Goal: Transaction & Acquisition: Purchase product/service

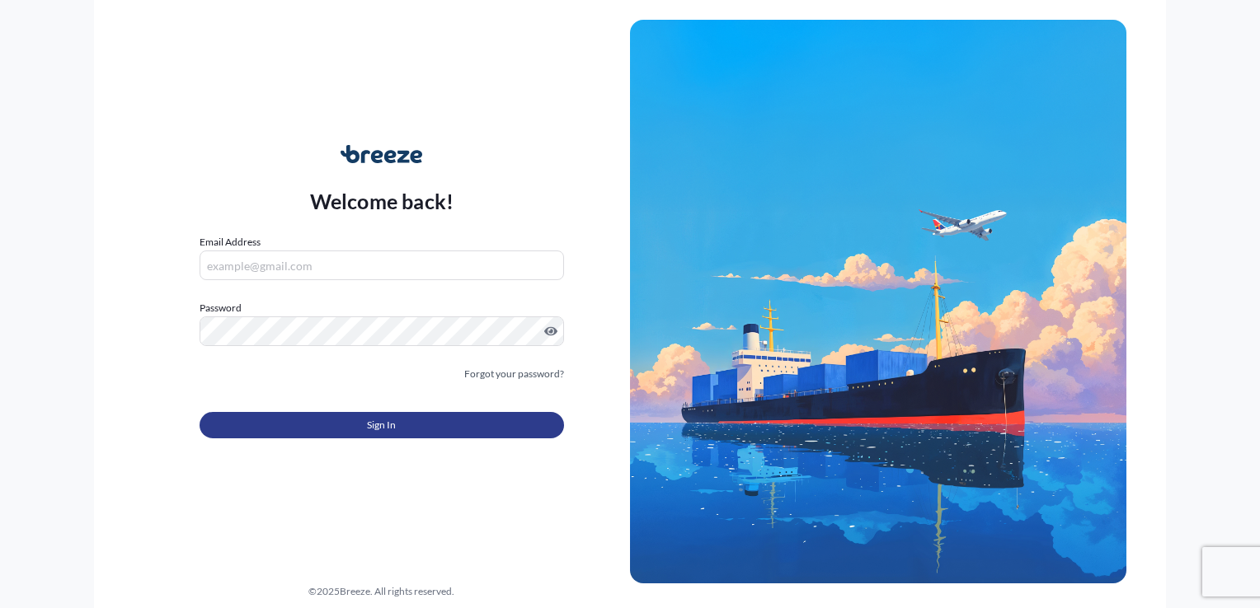
type input "[EMAIL_ADDRESS][DOMAIN_NAME]"
click at [409, 434] on button "Sign In" at bounding box center [381, 425] width 364 height 26
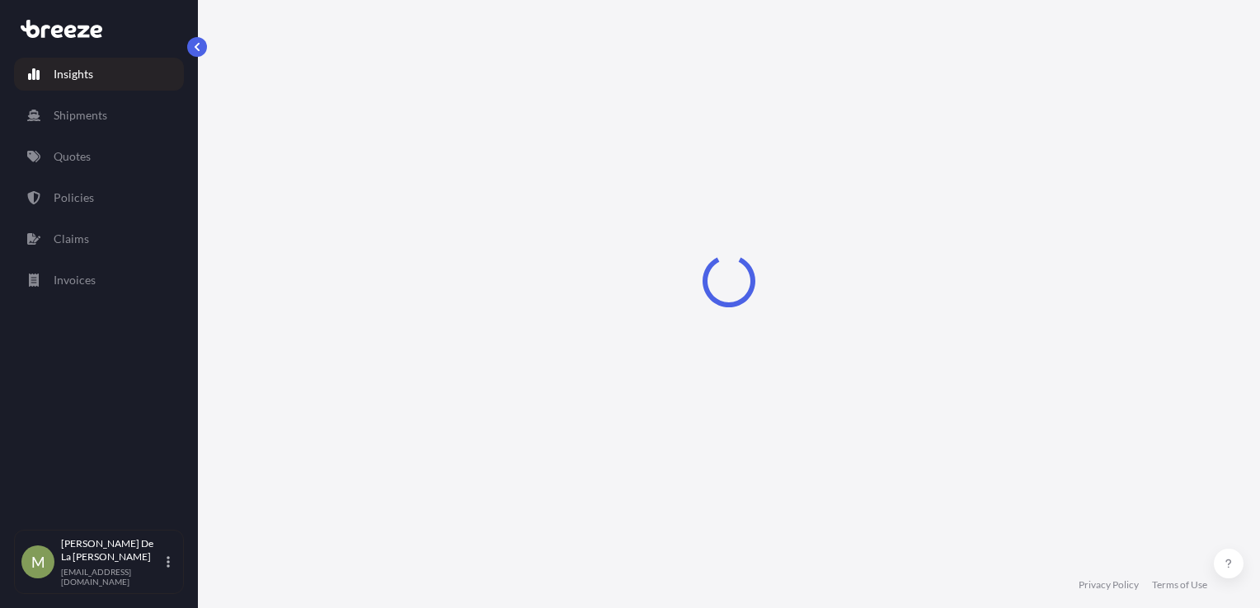
select select "2025"
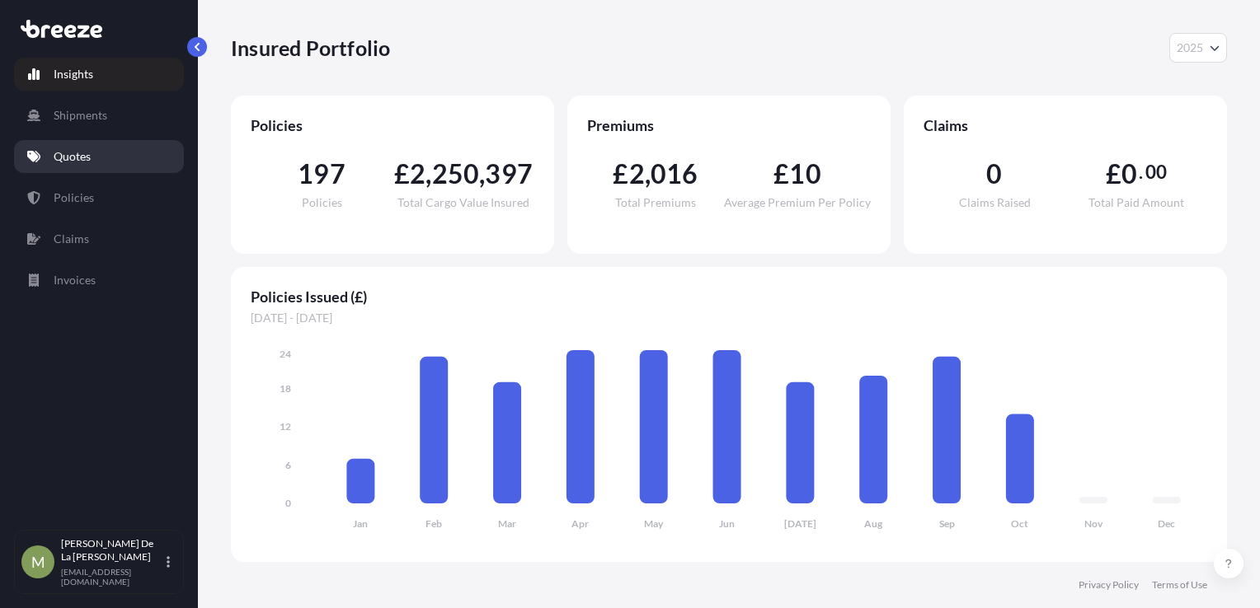
click at [99, 160] on link "Quotes" at bounding box center [99, 156] width 170 height 33
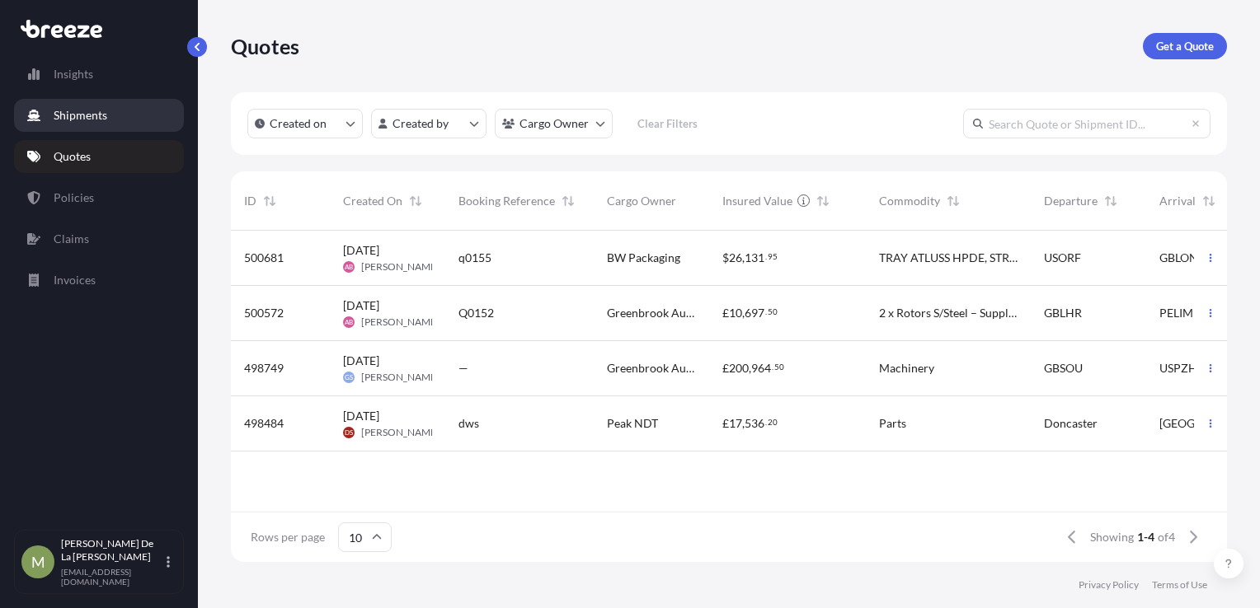
click at [93, 114] on p "Shipments" at bounding box center [81, 115] width 54 height 16
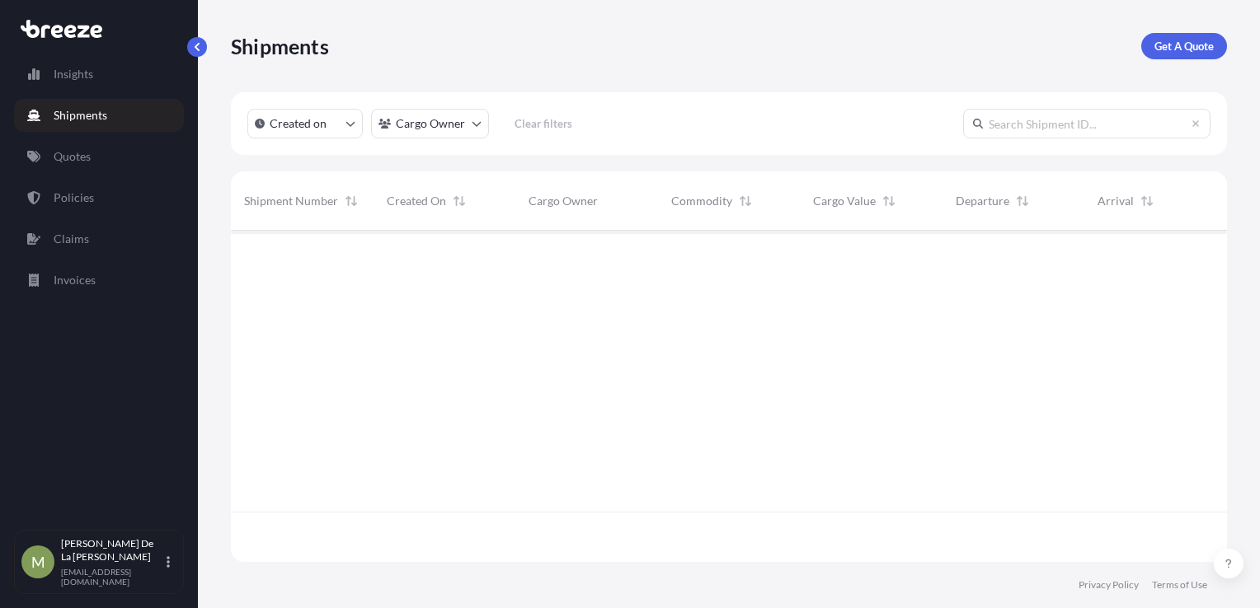
scroll to position [378, 983]
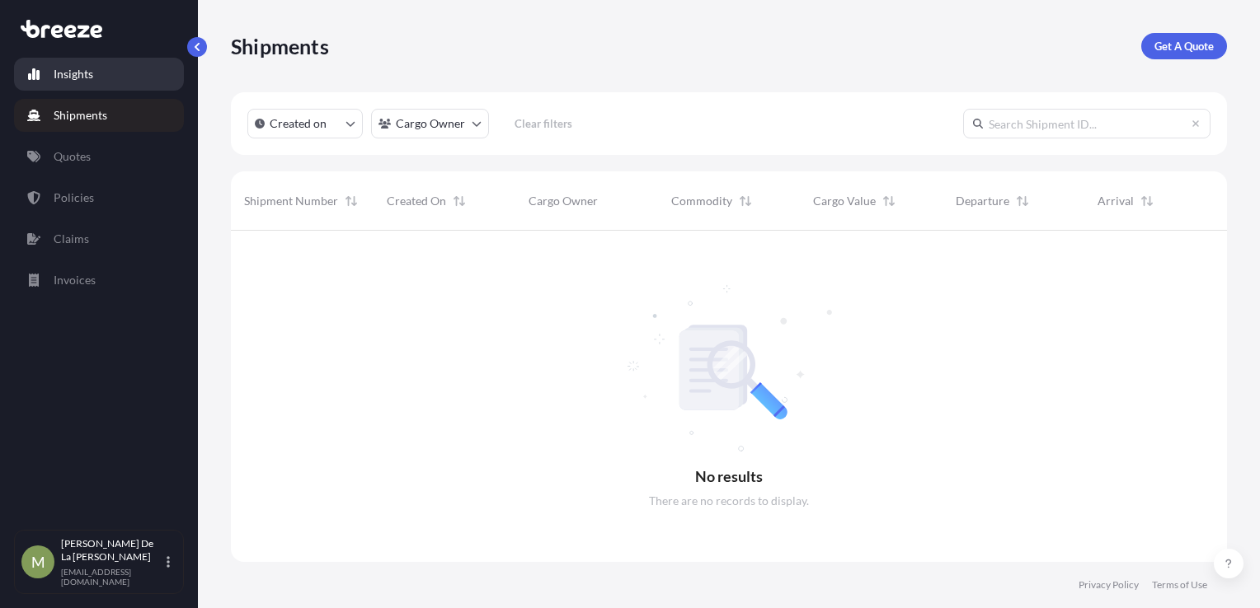
click at [92, 71] on link "Insights" at bounding box center [99, 74] width 170 height 33
select select "2025"
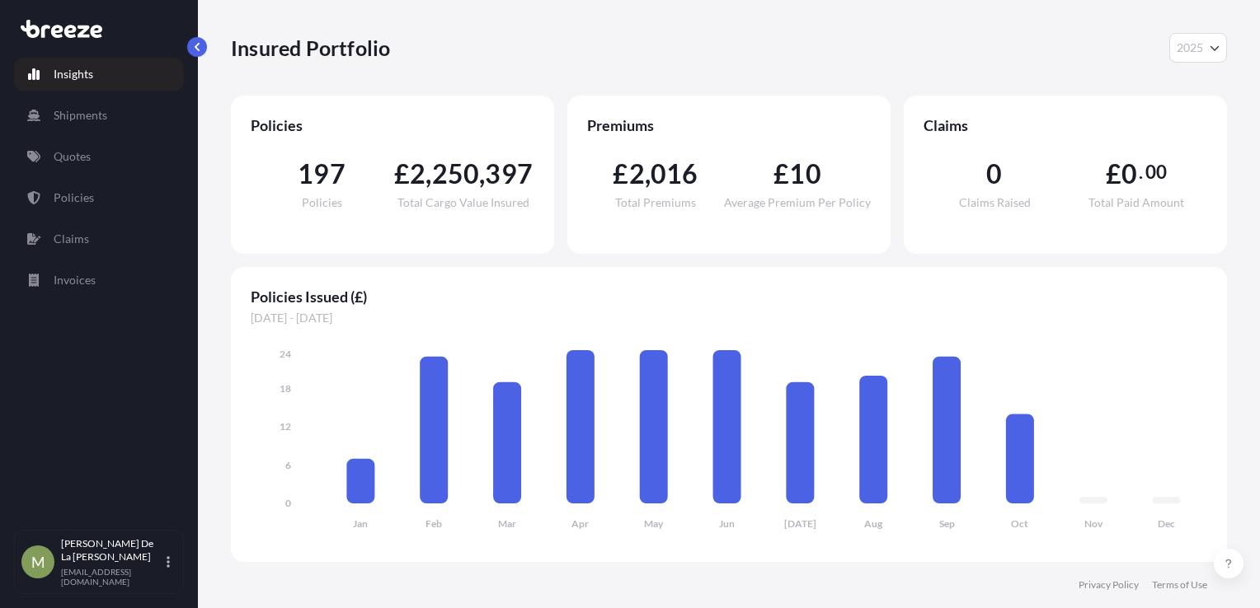
click at [55, 178] on div "Insights Shipments Quotes Policies Claims Invoices" at bounding box center [99, 286] width 170 height 487
click at [69, 152] on p "Quotes" at bounding box center [72, 156] width 37 height 16
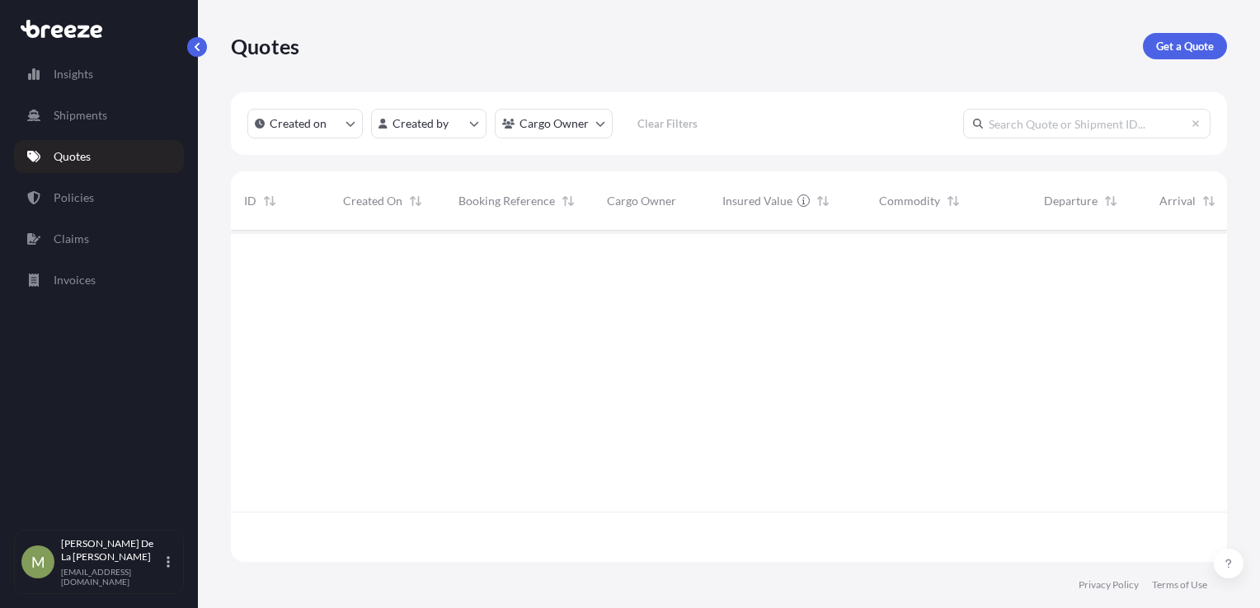
scroll to position [328, 983]
click at [68, 198] on p "Policies" at bounding box center [74, 198] width 40 height 16
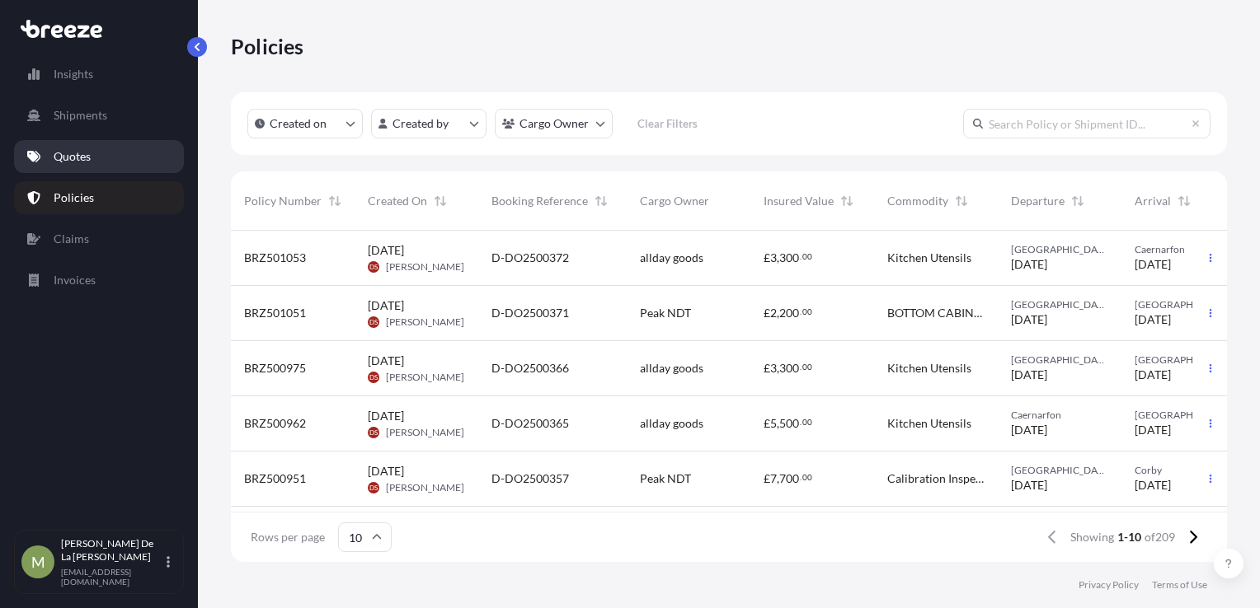
click at [125, 146] on link "Quotes" at bounding box center [99, 156] width 170 height 33
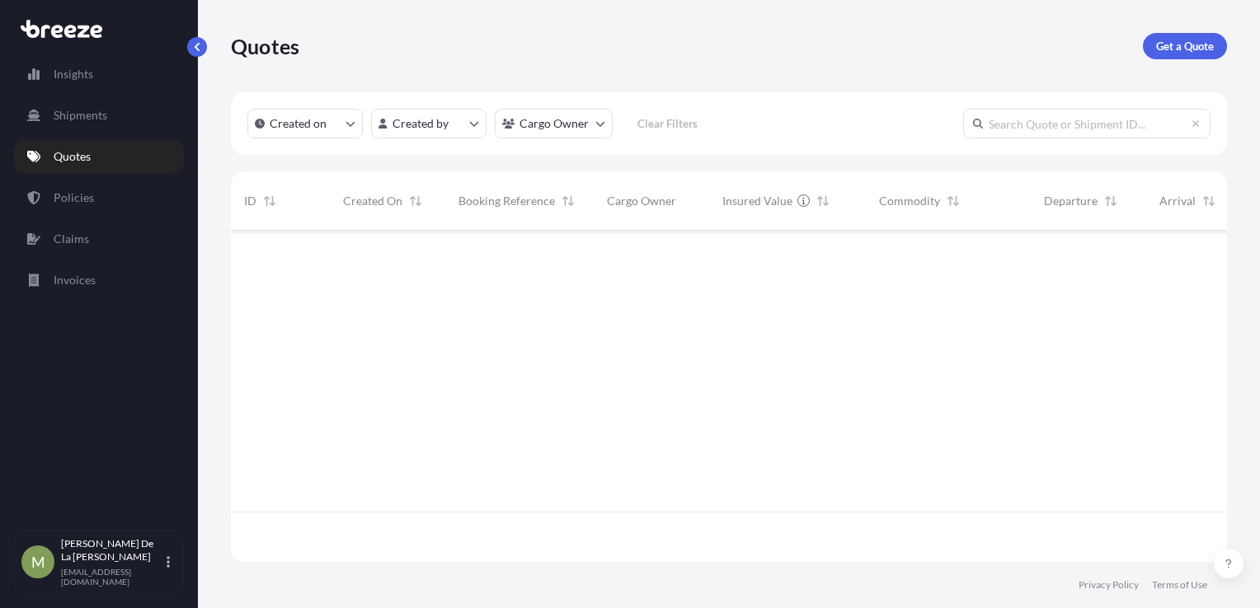
scroll to position [328, 983]
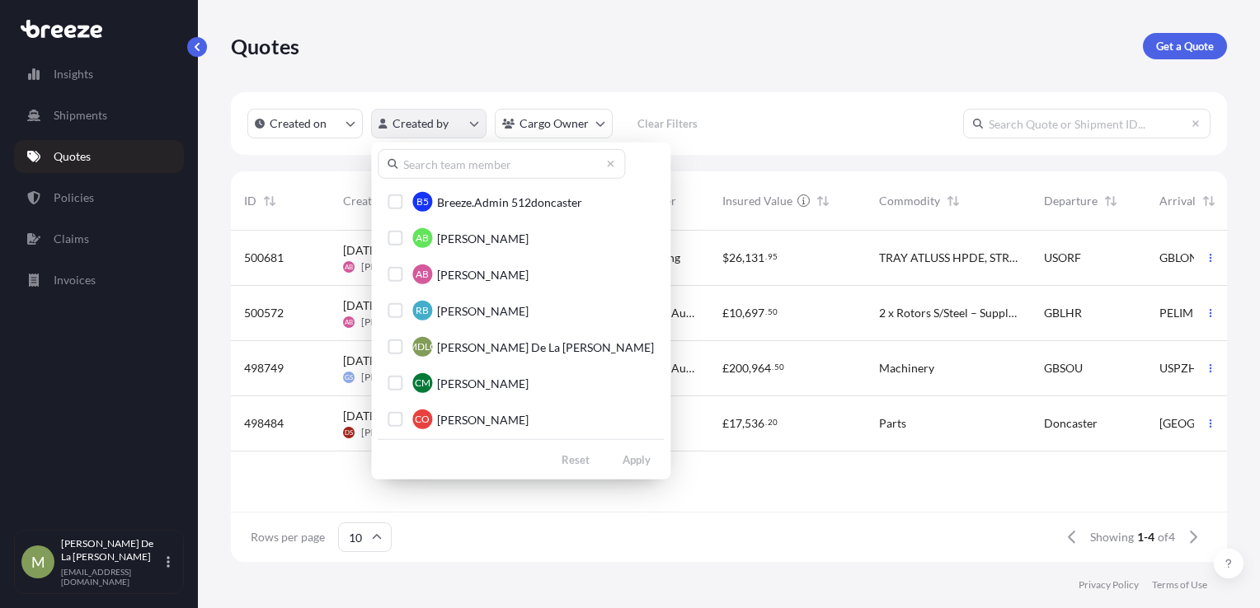
click at [435, 129] on html "Insights Shipments Quotes Policies Claims Invoices M Megan De La Cruz megan@512…" at bounding box center [630, 304] width 1260 height 608
click at [448, 351] on span "[PERSON_NAME] De La [PERSON_NAME]" at bounding box center [545, 347] width 217 height 16
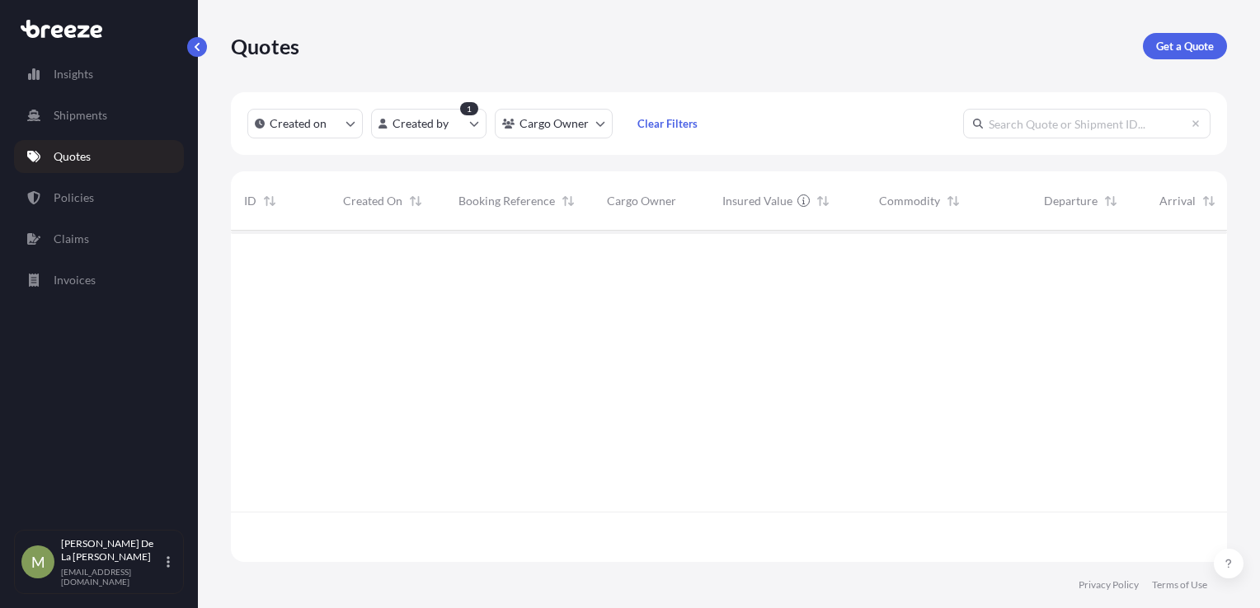
scroll to position [378, 983]
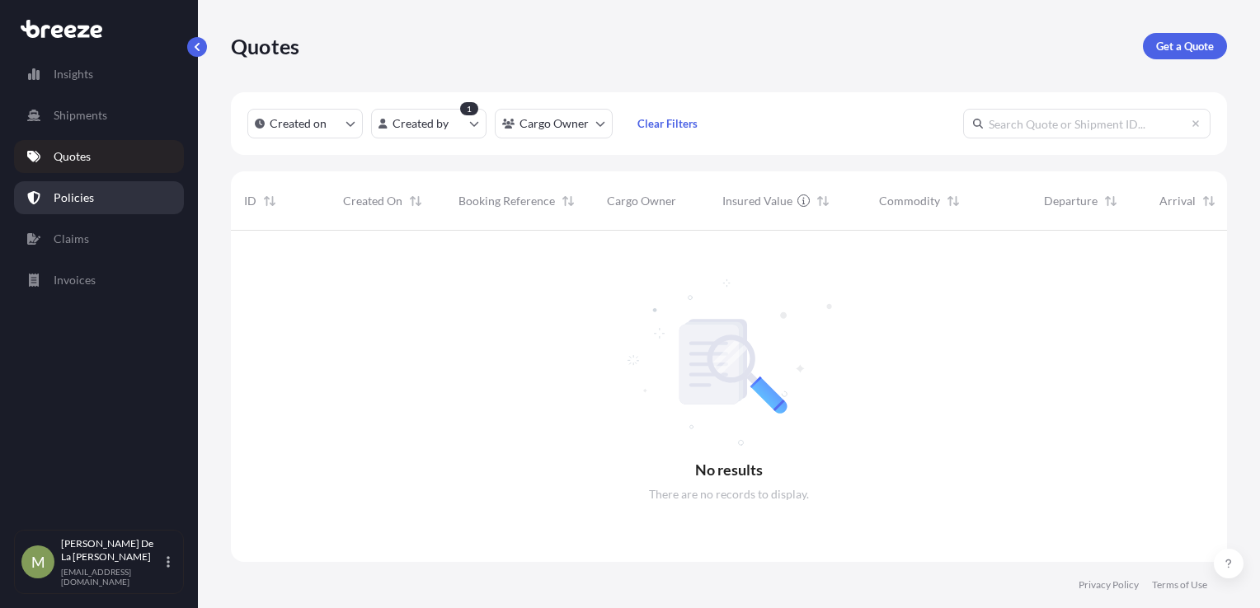
click at [76, 203] on p "Policies" at bounding box center [74, 198] width 40 height 16
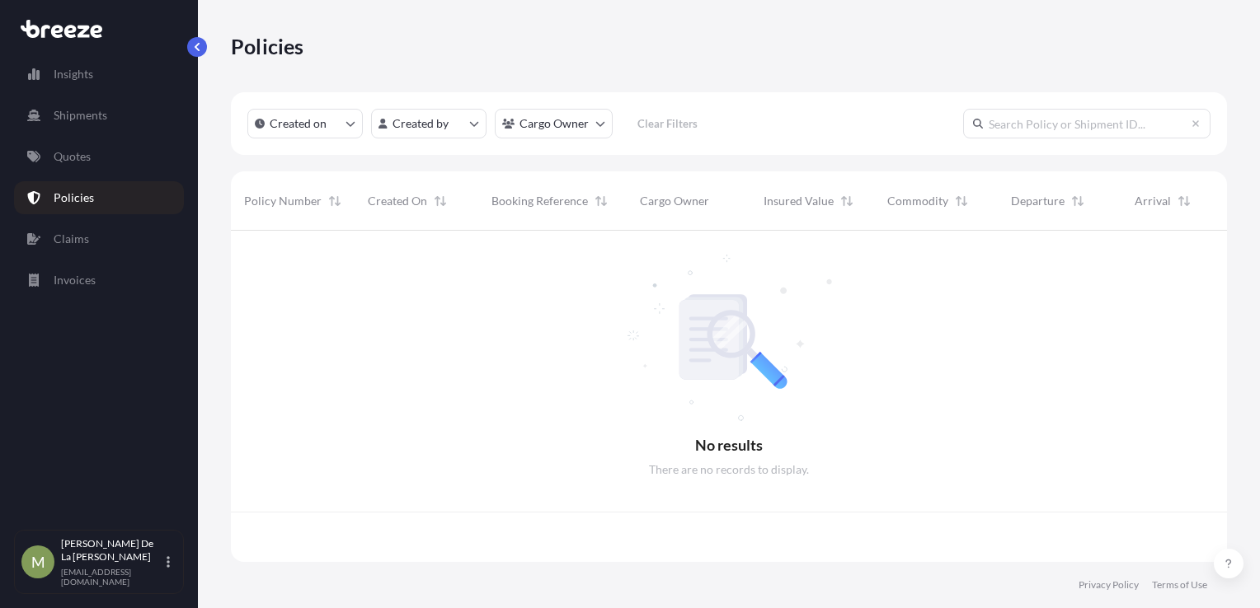
scroll to position [328, 983]
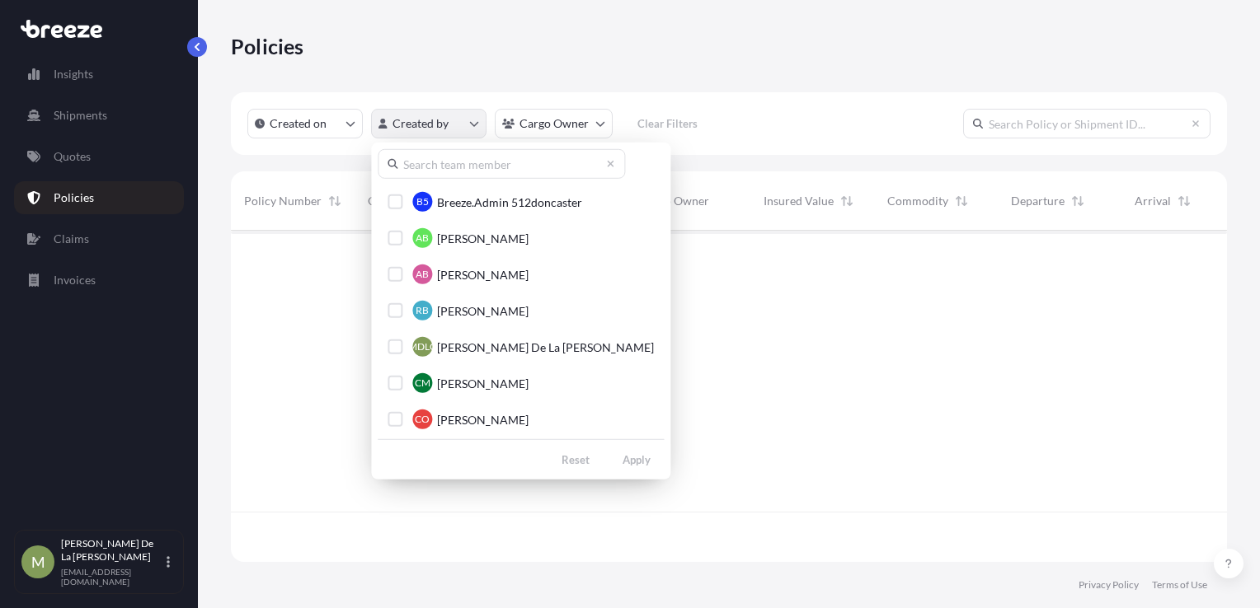
click at [418, 131] on html "Insights Shipments Quotes Policies Claims Invoices M Megan De La Cruz megan@512…" at bounding box center [630, 304] width 1260 height 608
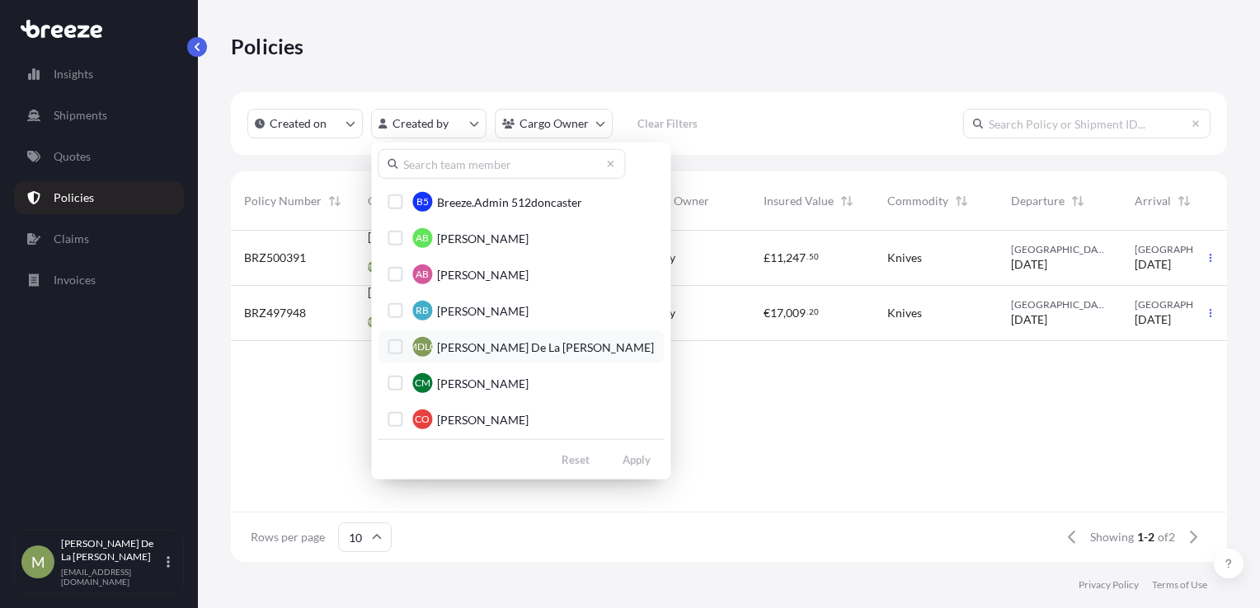
click at [462, 355] on button "MDLC Megan De La Cruz" at bounding box center [521, 347] width 286 height 33
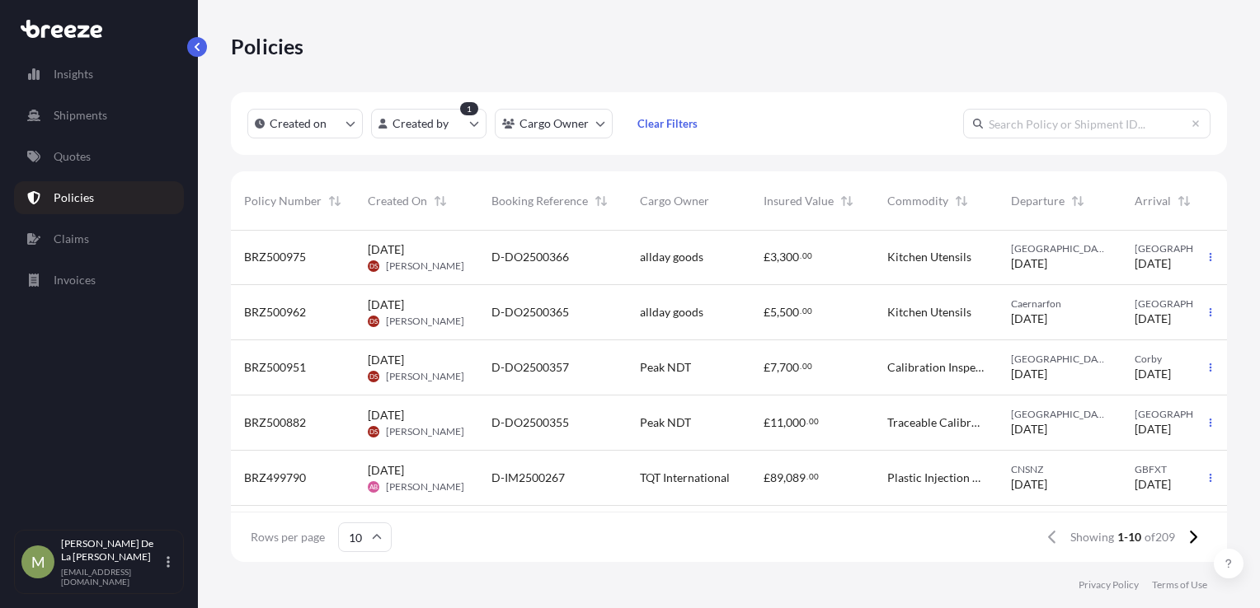
scroll to position [0, 0]
click at [433, 134] on html "Insights Shipments Quotes Policies Claims Invoices M Megan De La Cruz megan@512…" at bounding box center [630, 304] width 1260 height 608
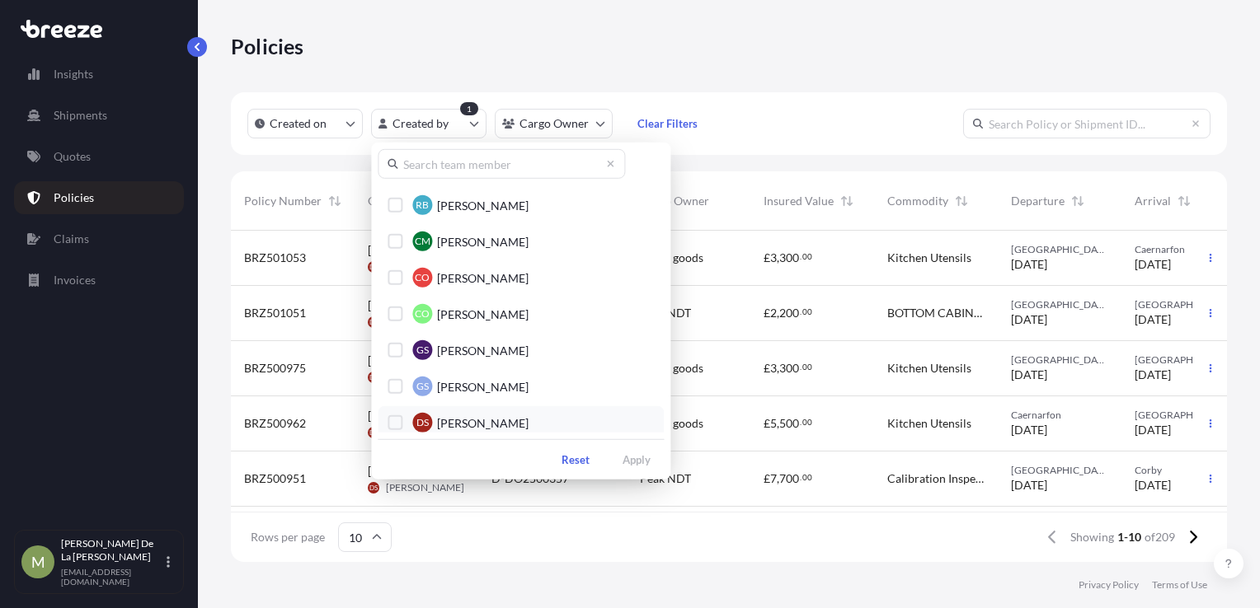
scroll to position [165, 0]
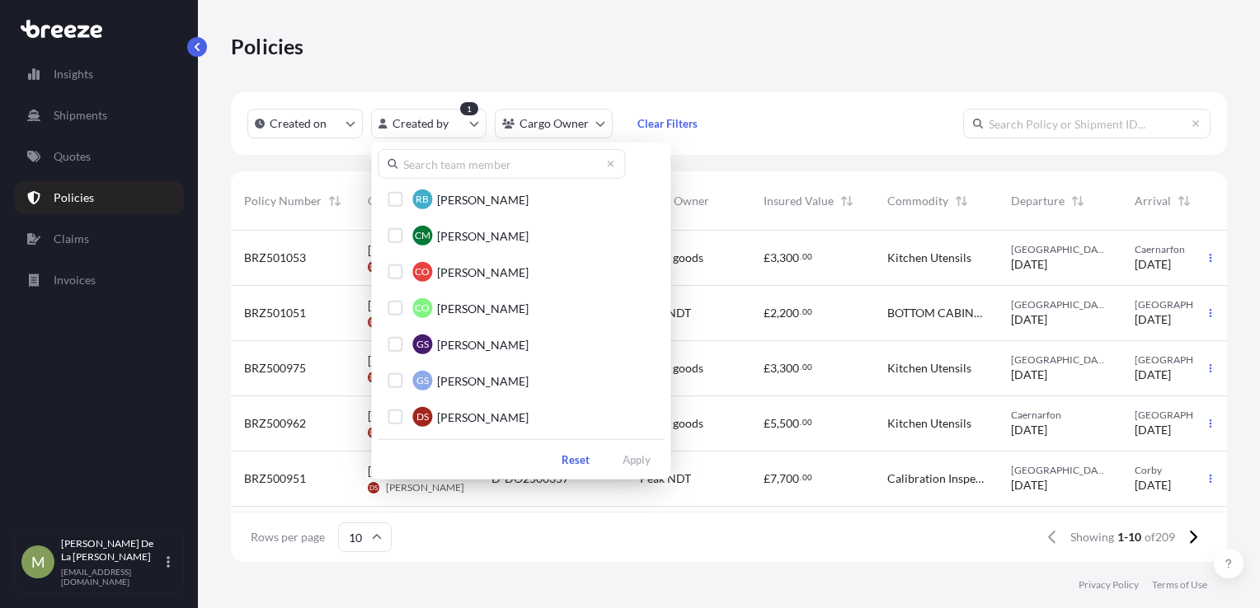
click at [798, 565] on html "Insights Shipments Quotes Policies Claims Invoices M Megan De La Cruz megan@512…" at bounding box center [630, 304] width 1260 height 608
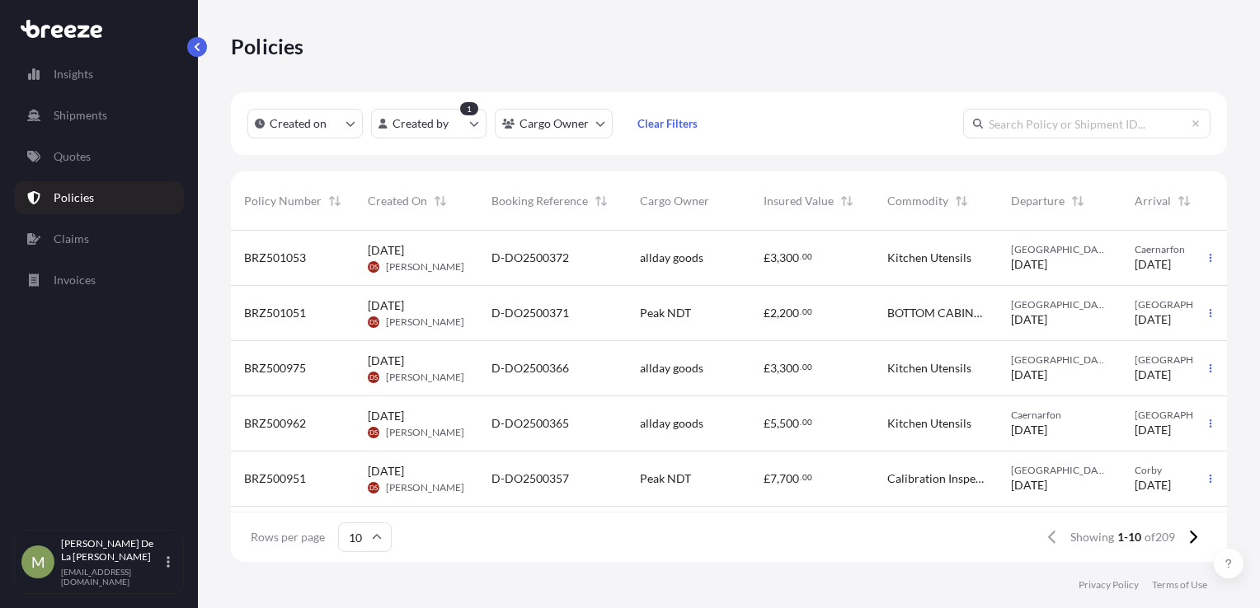
click at [1025, 134] on input "text" at bounding box center [1086, 124] width 247 height 30
type input "391"
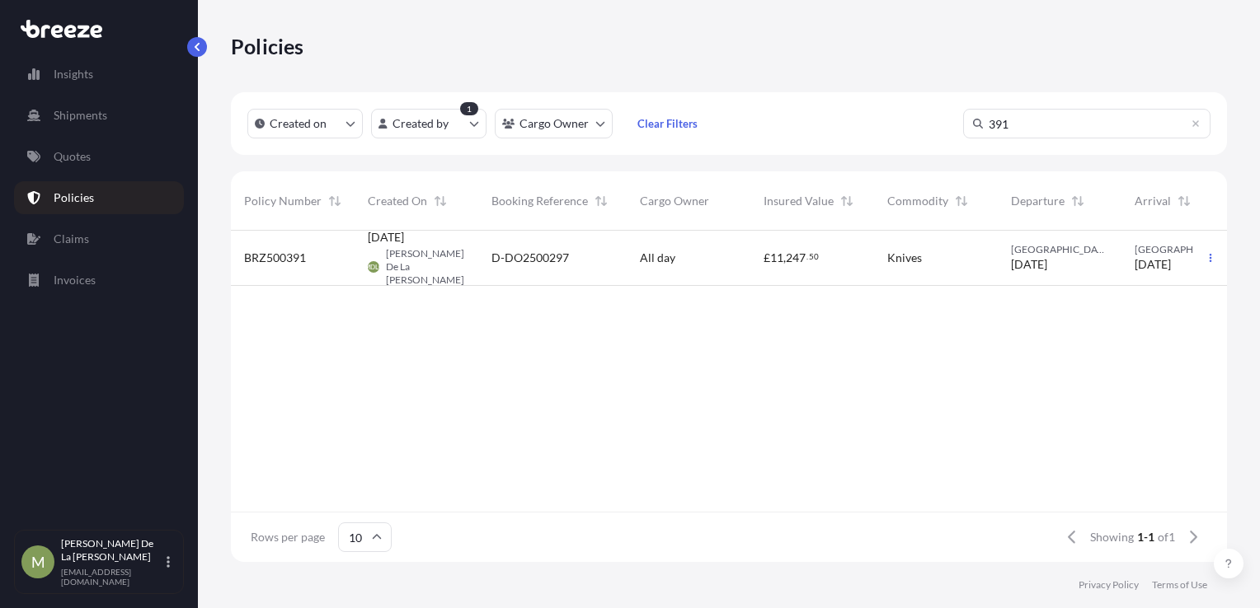
click at [326, 262] on div "BRZ500391" at bounding box center [292, 258] width 97 height 16
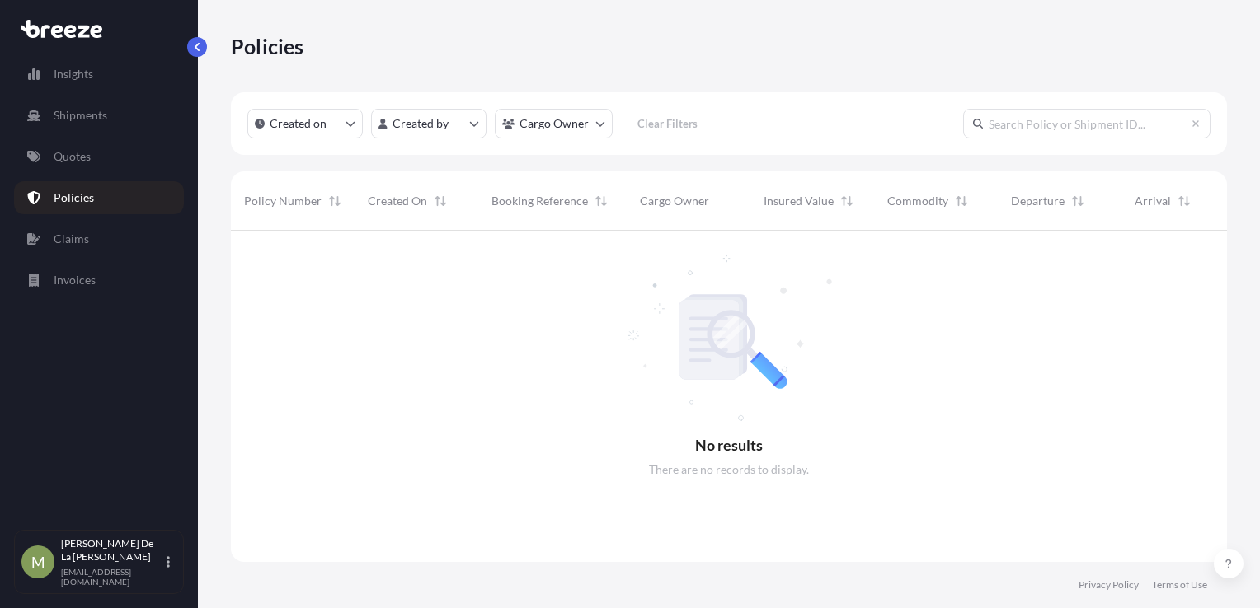
scroll to position [328, 983]
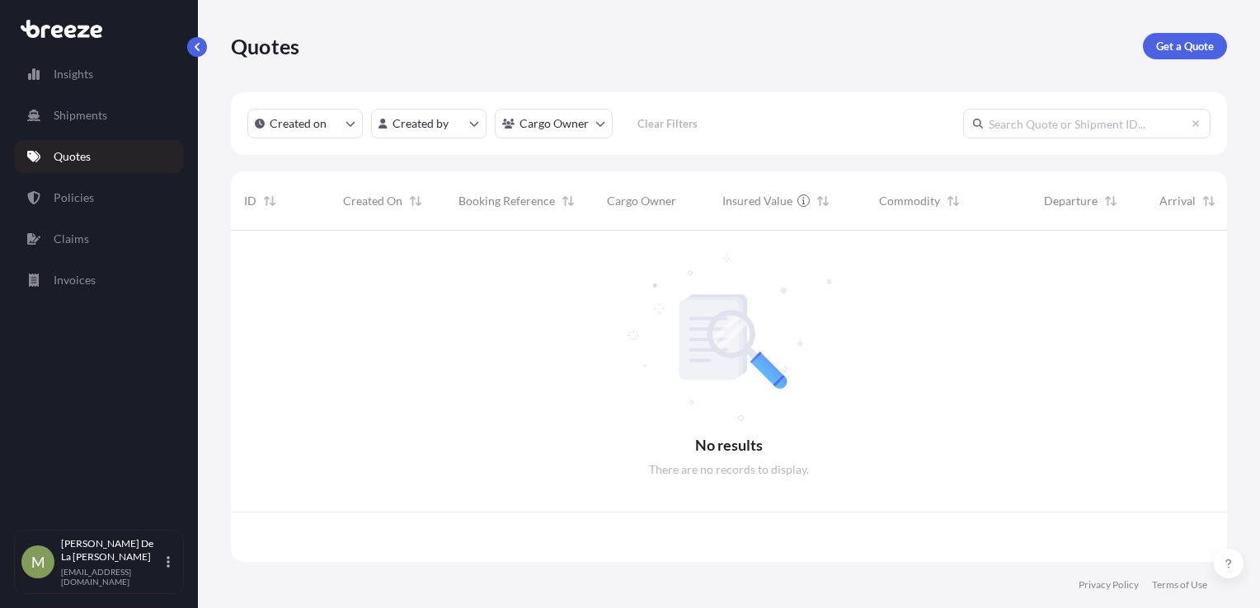
scroll to position [328, 983]
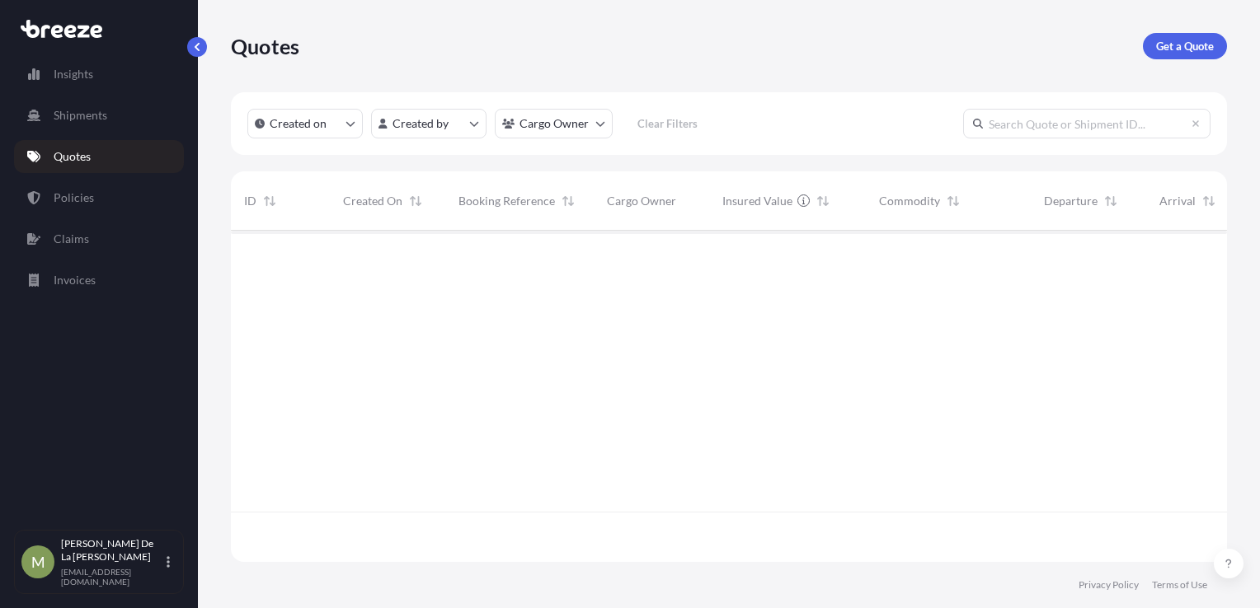
click at [1058, 127] on input "text" at bounding box center [1086, 124] width 247 height 30
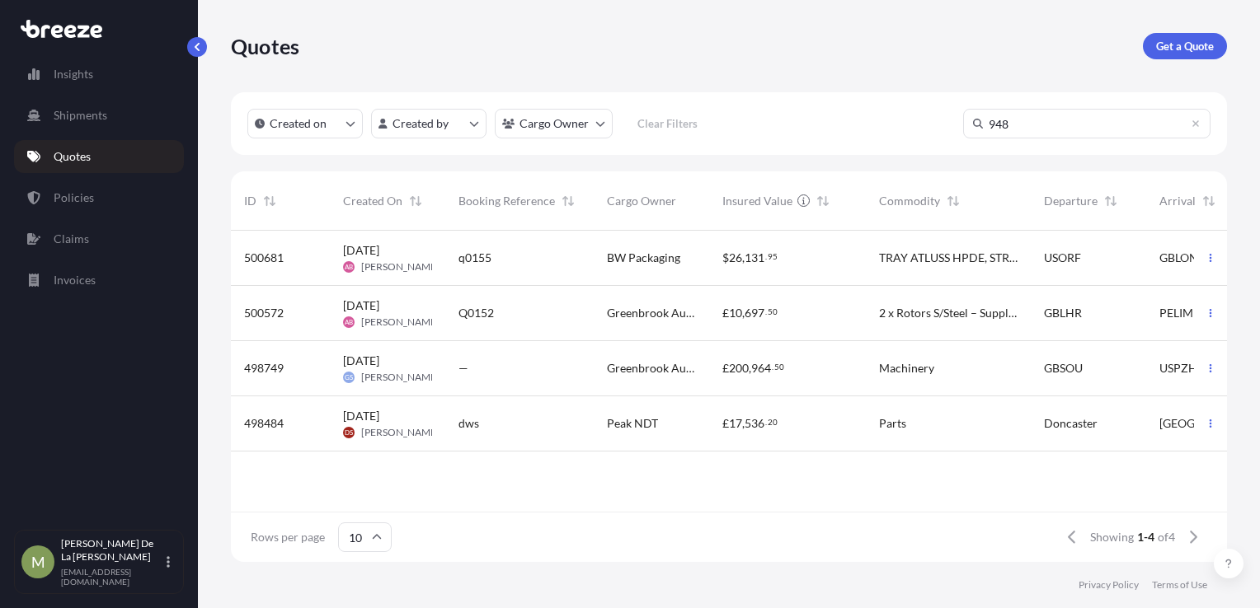
type input "948"
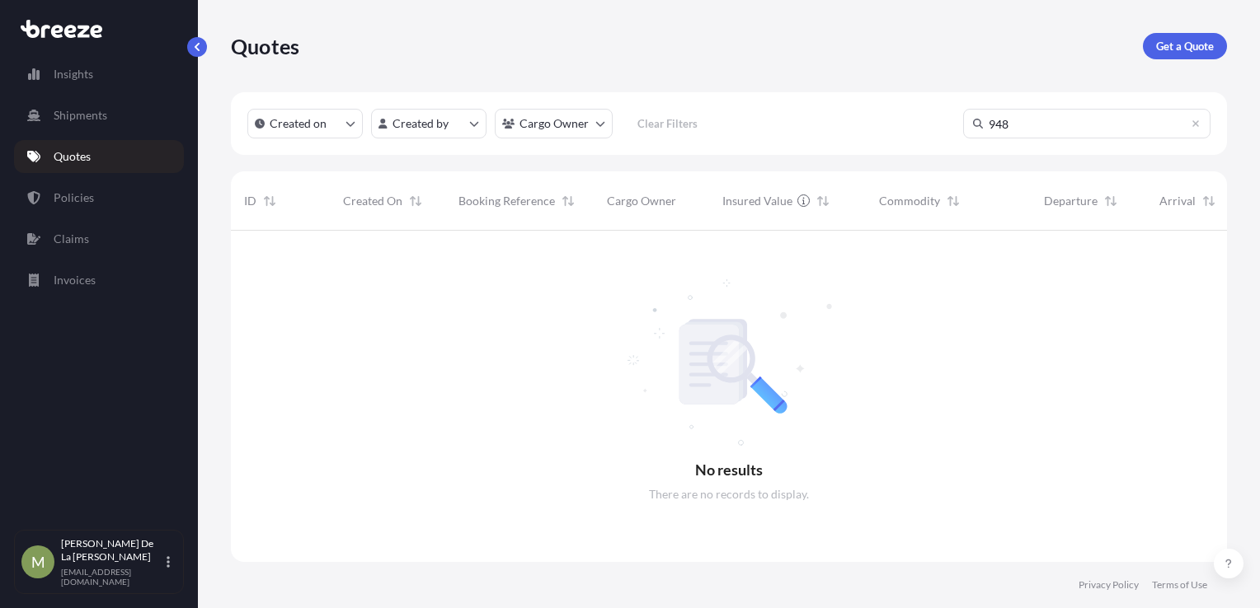
scroll to position [378, 983]
click at [106, 110] on p "Shipments" at bounding box center [81, 115] width 54 height 16
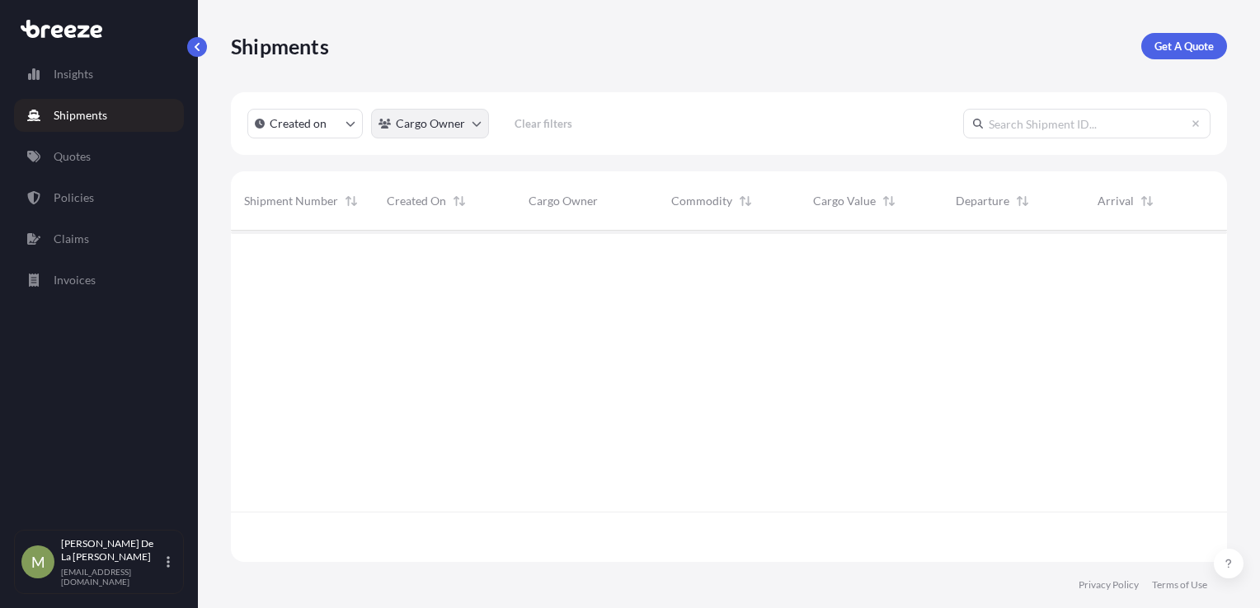
scroll to position [328, 983]
click at [1002, 124] on input "text" at bounding box center [1086, 124] width 247 height 30
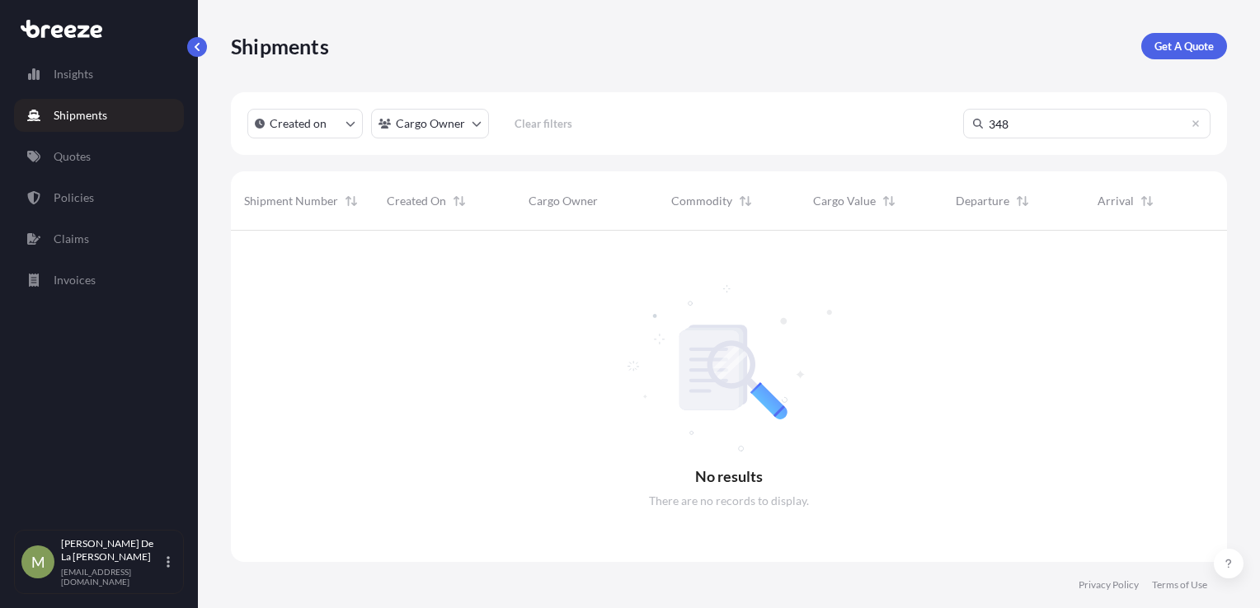
click at [1042, 138] on div "Created on Cargo Owner Clear filters 348" at bounding box center [729, 123] width 996 height 63
drag, startPoint x: 1038, startPoint y: 124, endPoint x: 976, endPoint y: 130, distance: 62.1
click at [976, 130] on input "348" at bounding box center [1086, 124] width 247 height 30
paste input "BRZ4979"
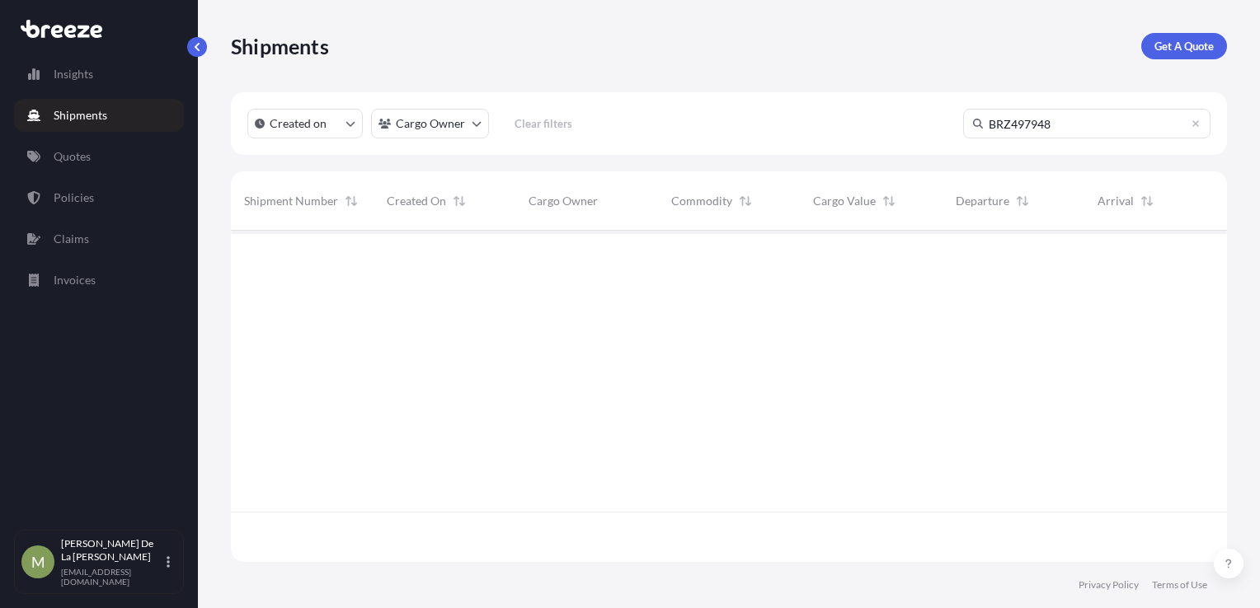
type input "BRZ497948"
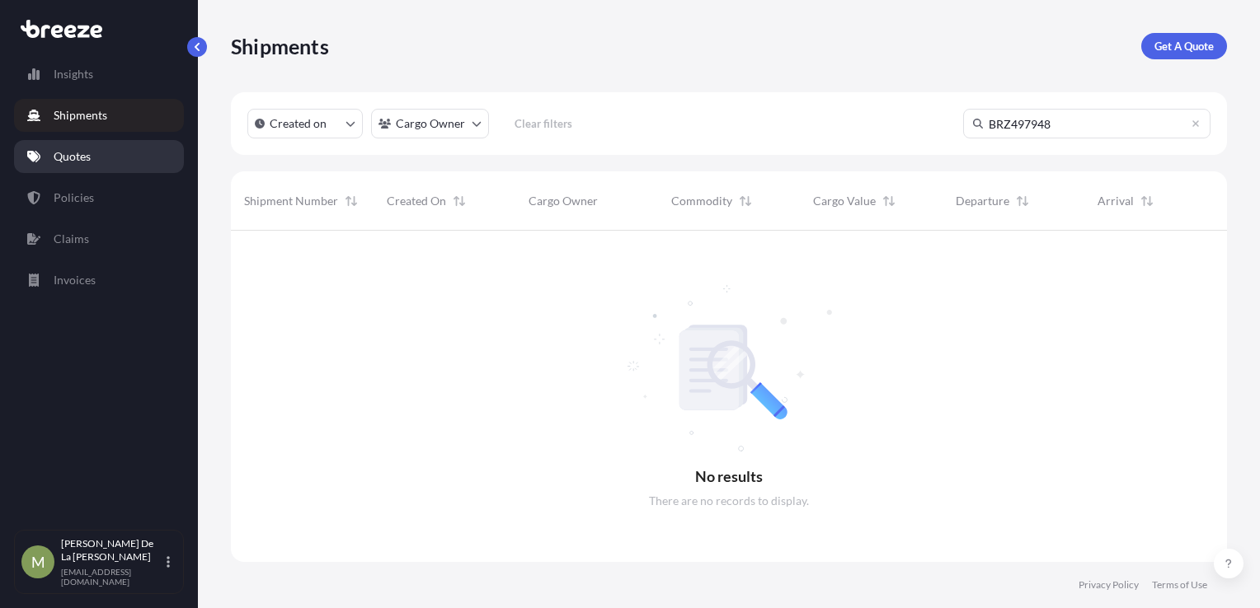
click at [106, 155] on link "Quotes" at bounding box center [99, 156] width 170 height 33
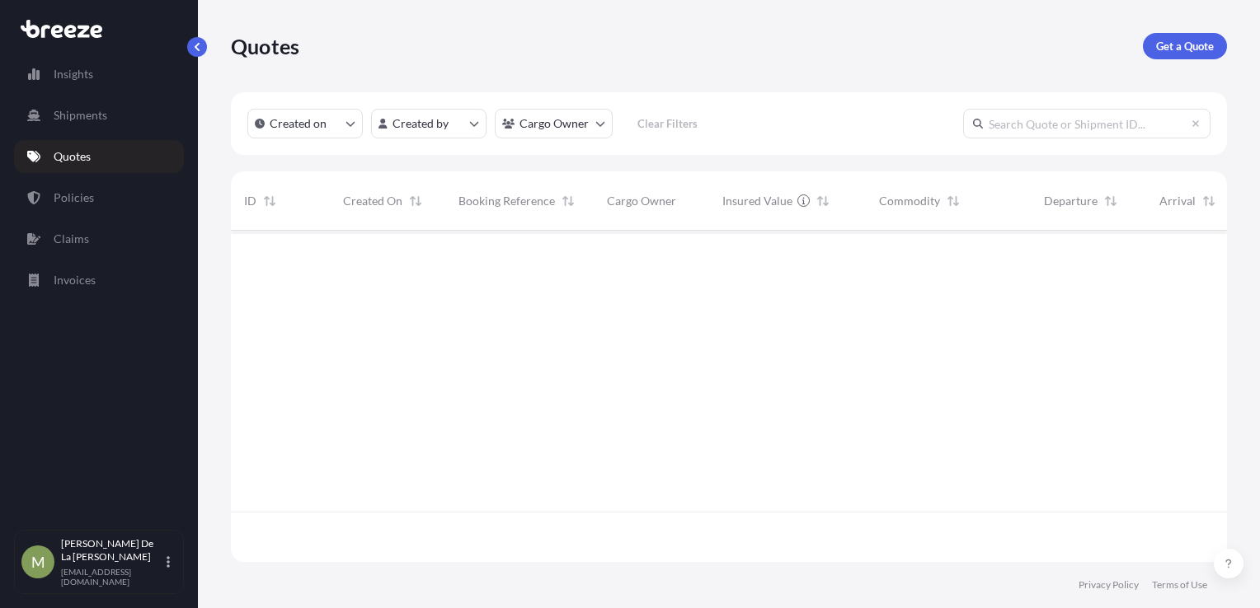
scroll to position [328, 983]
click at [1027, 127] on input "text" at bounding box center [1086, 124] width 247 height 30
paste input "BRZ497948"
type input "BRZ497948"
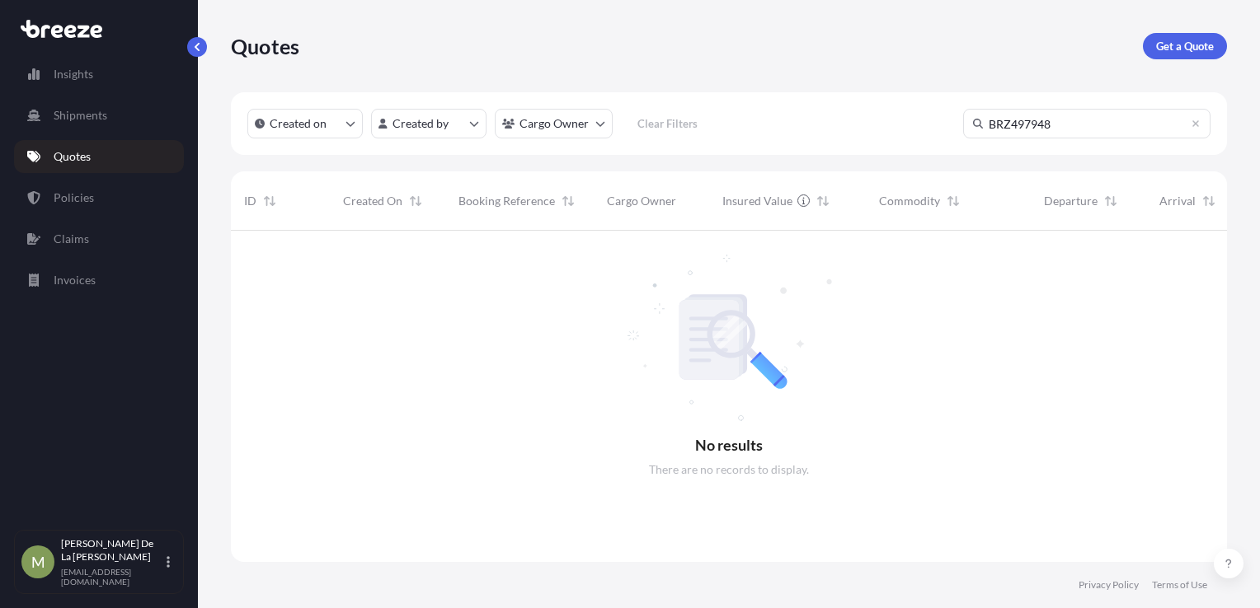
scroll to position [378, 983]
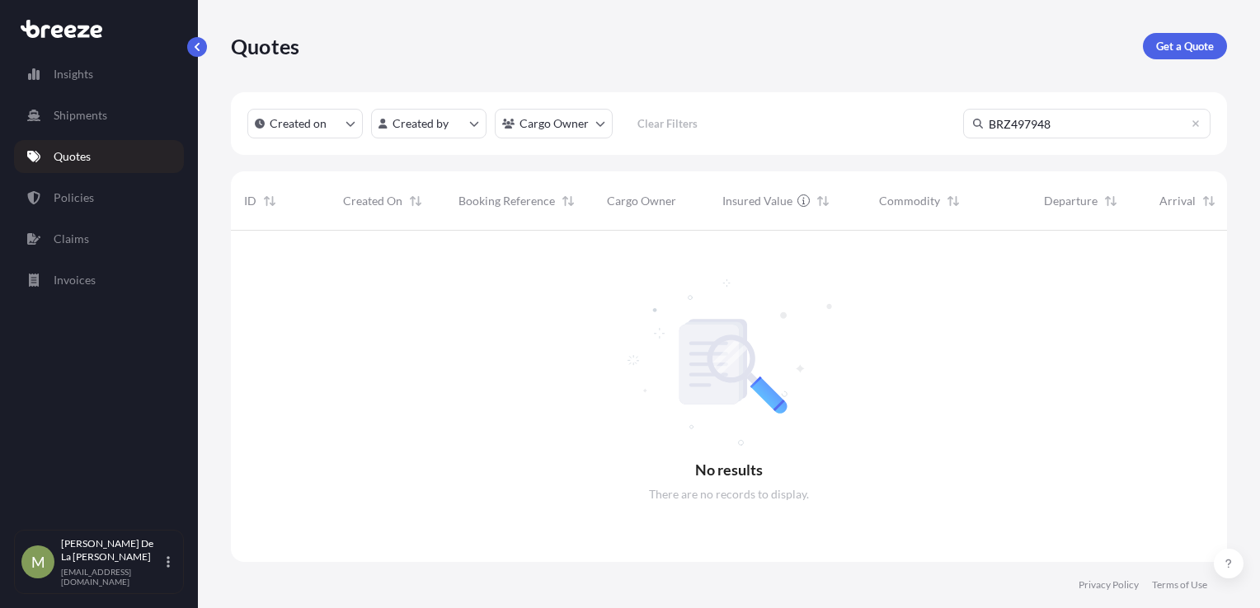
click at [1186, 51] on p "Get a Quote" at bounding box center [1185, 46] width 58 height 16
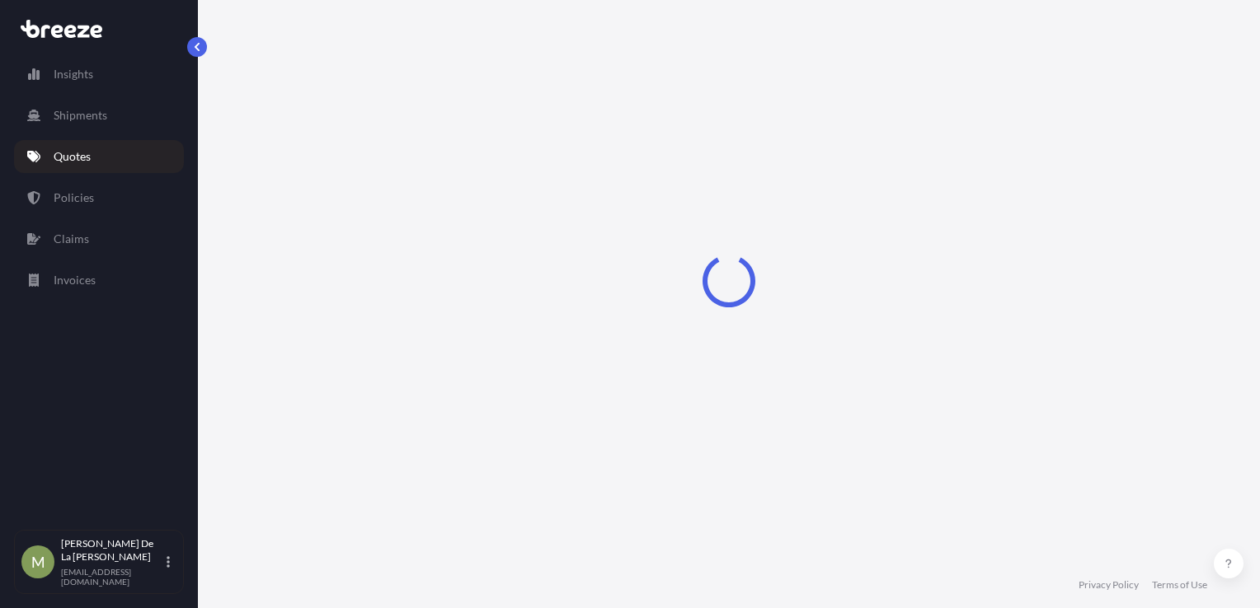
select select "Sea"
select select "1"
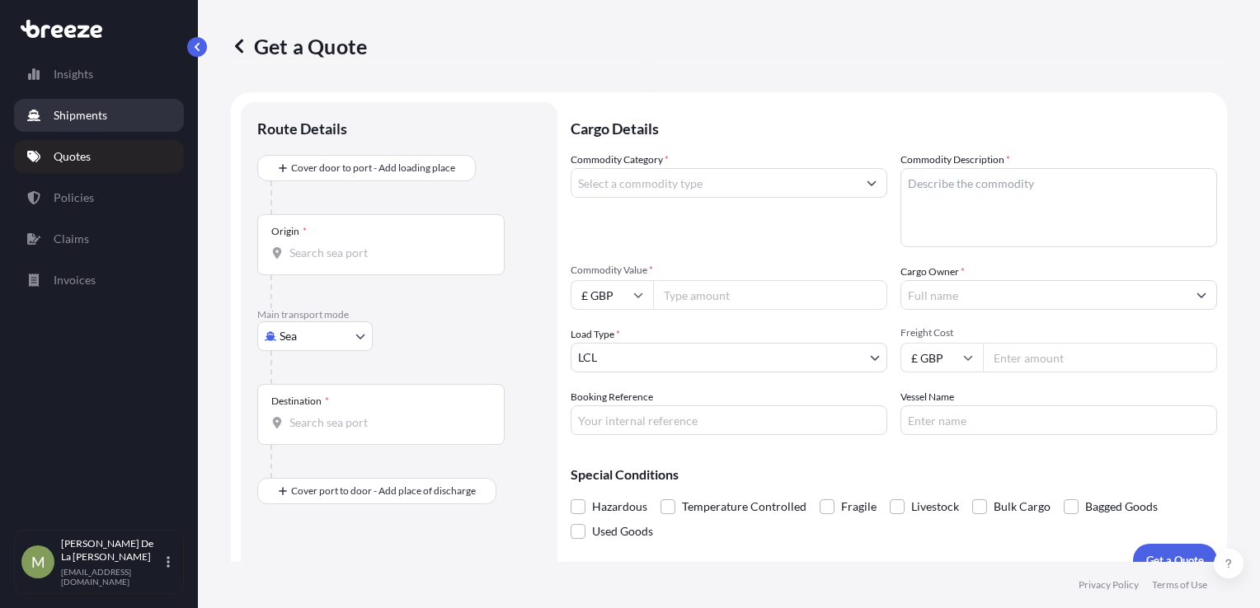
click at [85, 115] on p "Shipments" at bounding box center [81, 115] width 54 height 16
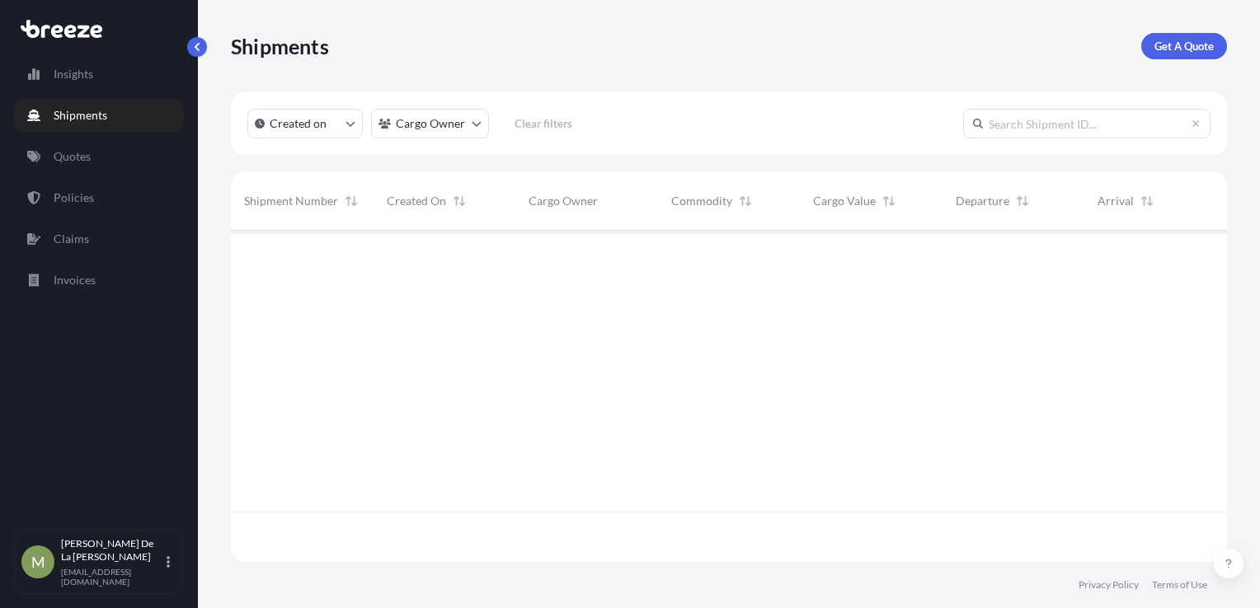
scroll to position [378, 983]
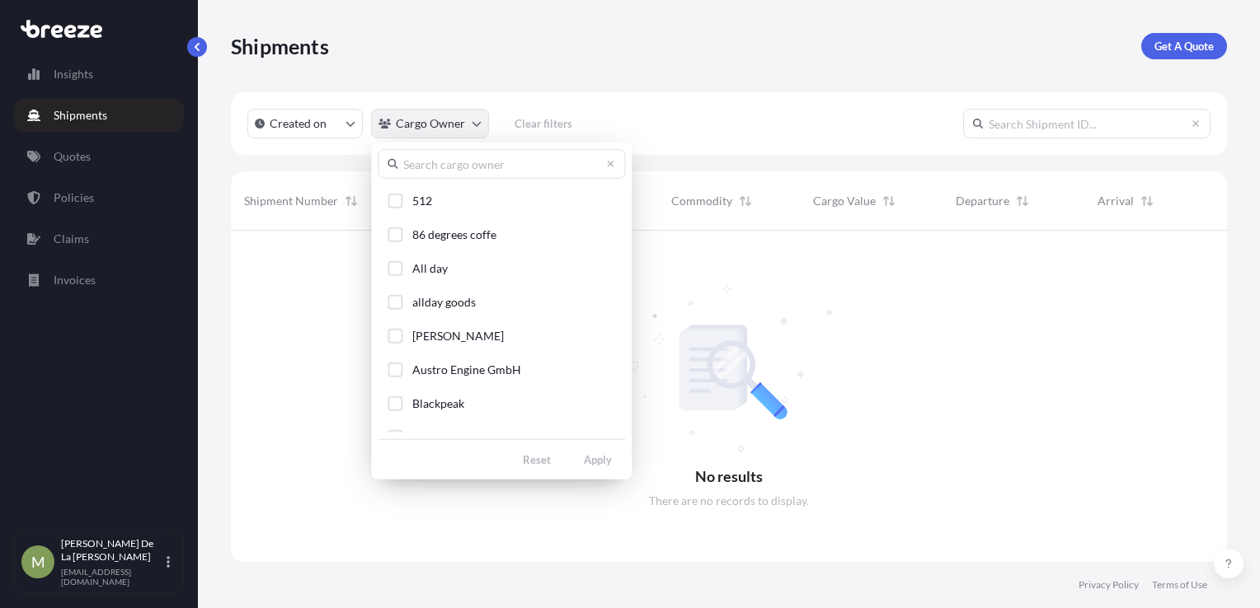
click at [423, 123] on html "Insights Shipments Quotes Policies Claims Invoices M Megan De La Cruz megan@512…" at bounding box center [630, 304] width 1260 height 608
click at [758, 300] on html "Insights Shipments Quotes Policies Claims Invoices M Megan De La Cruz megan@512…" at bounding box center [630, 304] width 1260 height 608
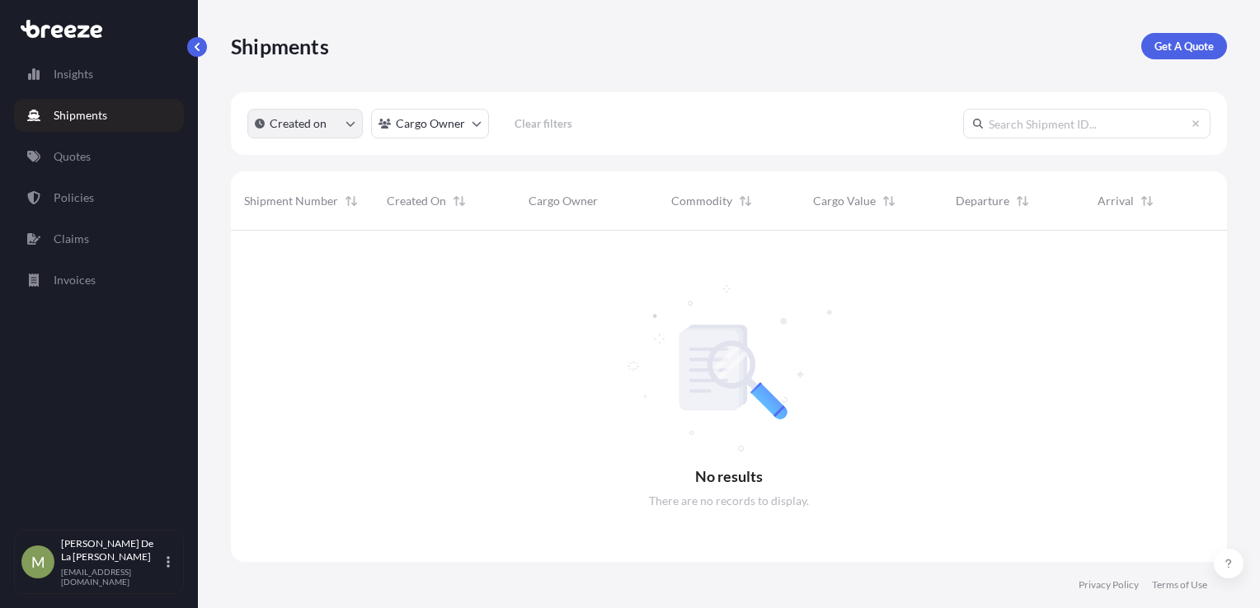
click at [320, 127] on p "Created on" at bounding box center [298, 123] width 57 height 16
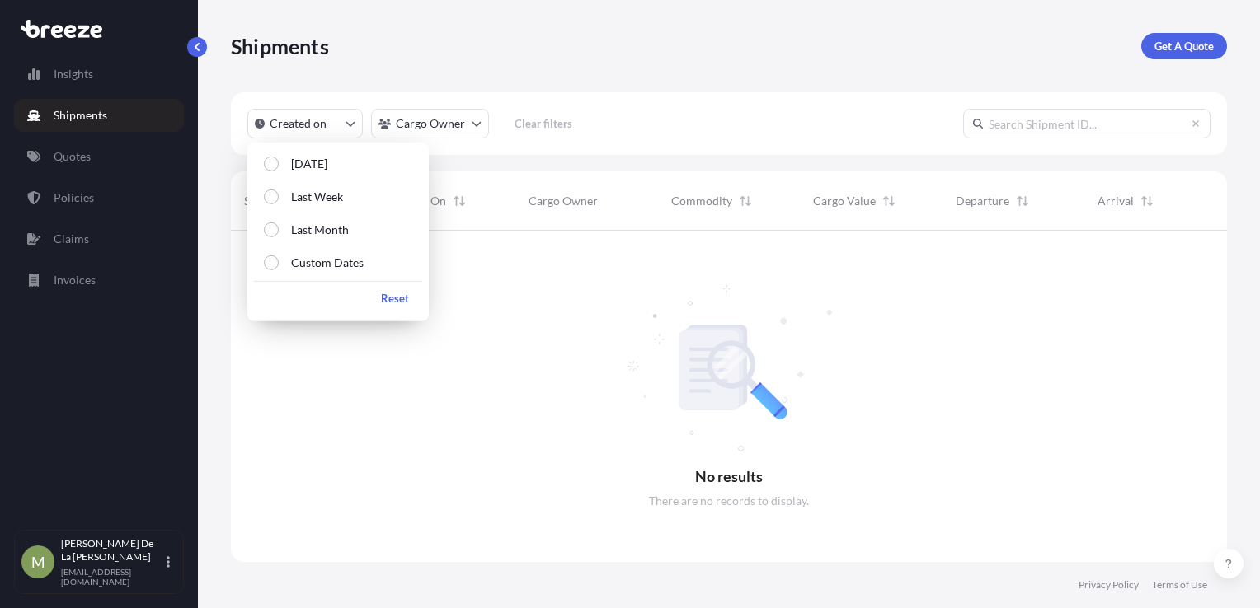
click at [584, 101] on div "Created on Cargo Owner Clear filters" at bounding box center [729, 123] width 996 height 63
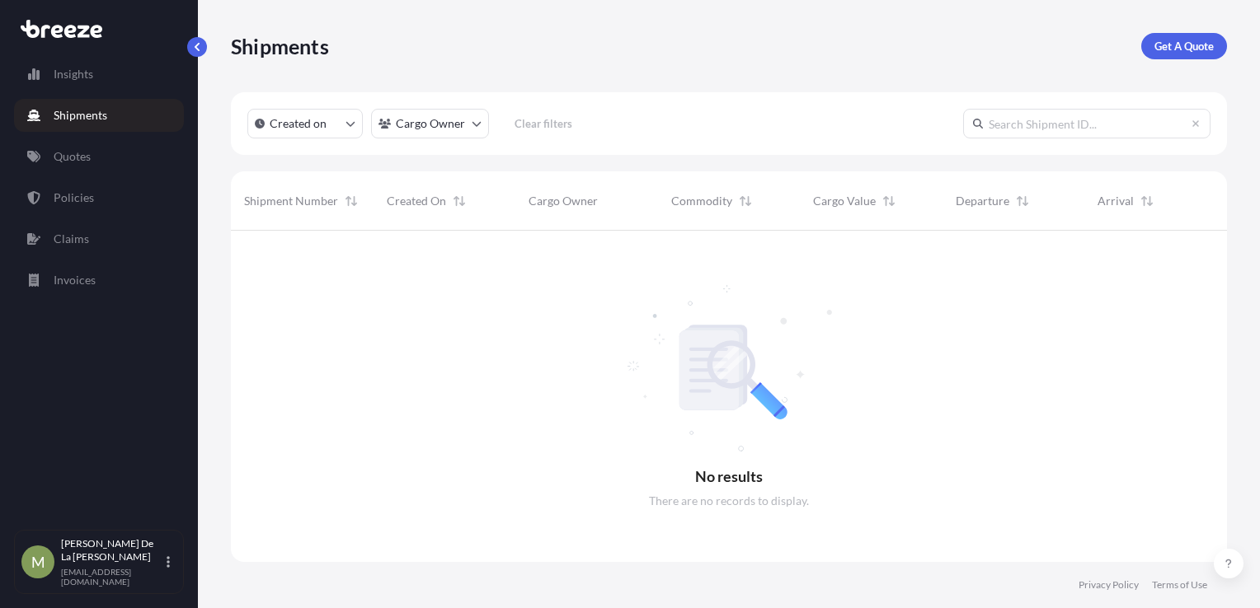
click at [417, 205] on span "Created On" at bounding box center [416, 201] width 59 height 16
click at [86, 160] on p "Quotes" at bounding box center [72, 156] width 37 height 16
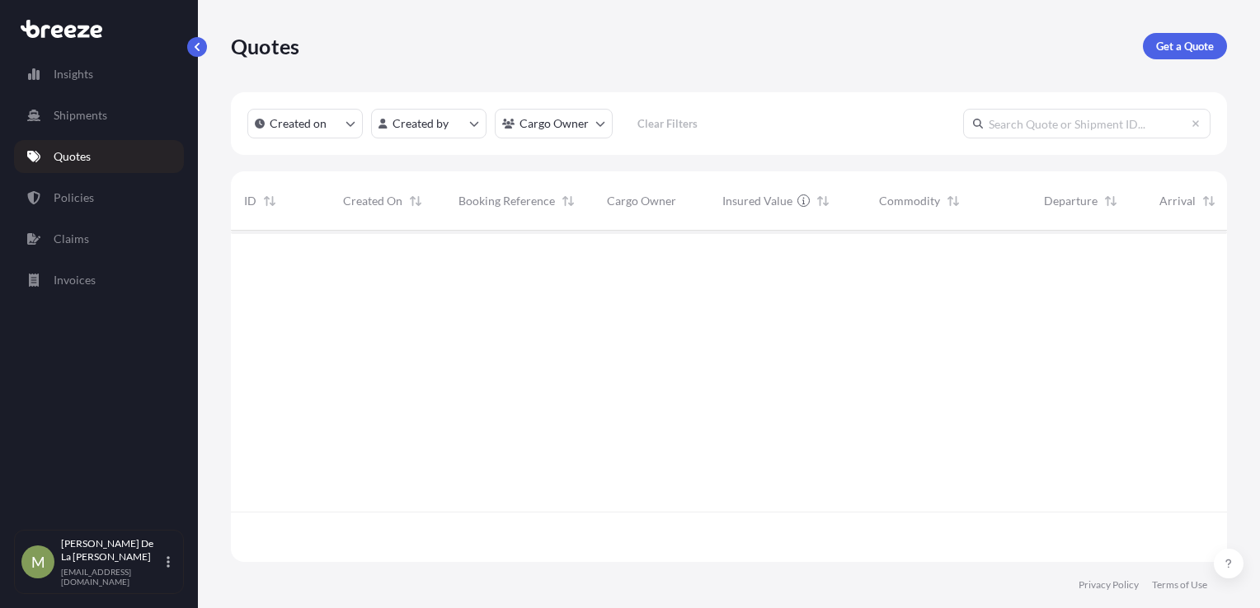
scroll to position [328, 983]
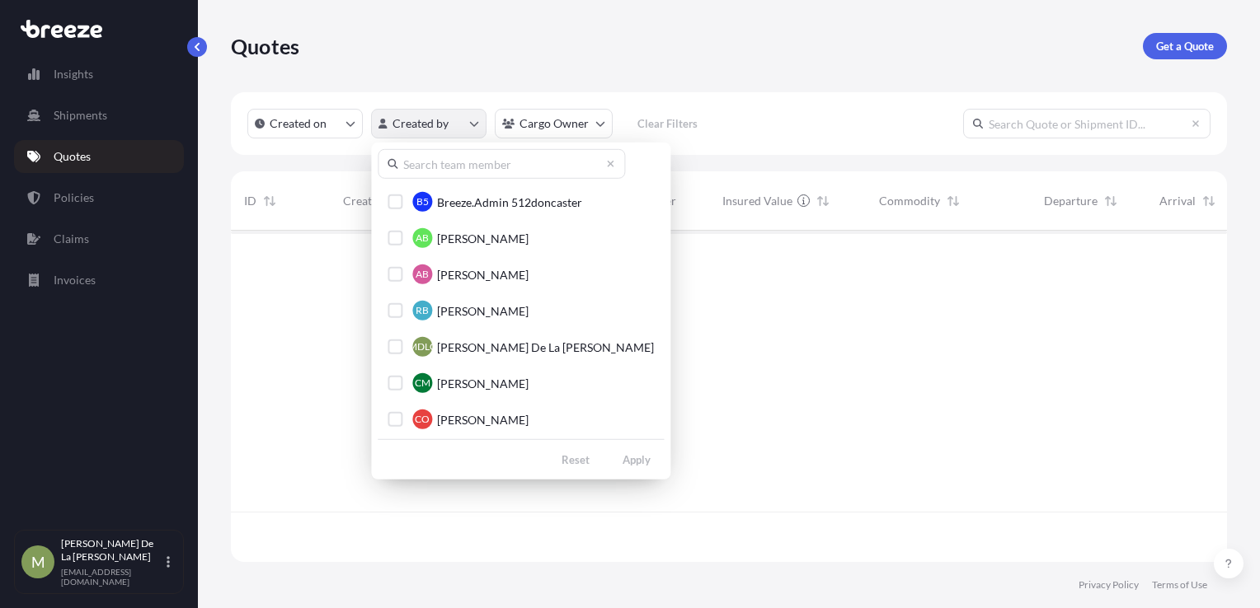
click at [420, 115] on html "Insights Shipments Quotes Policies Claims Invoices M Megan De La Cruz megan@512…" at bounding box center [630, 304] width 1260 height 608
click at [458, 242] on span "[PERSON_NAME]" at bounding box center [482, 238] width 91 height 16
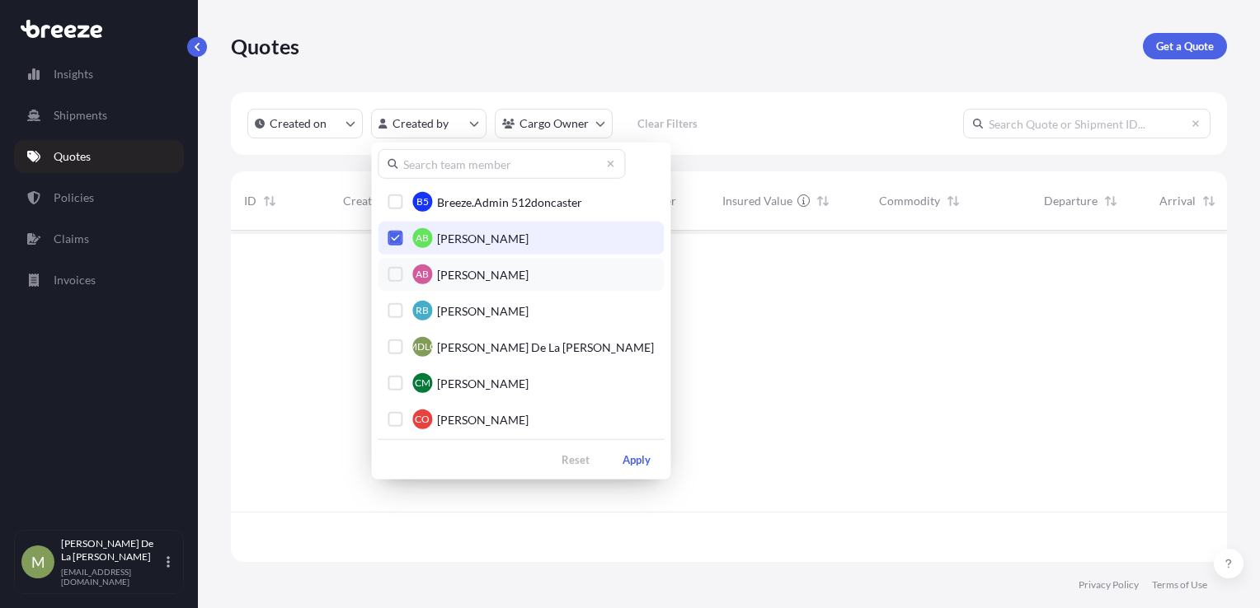
click at [462, 285] on button "AB [PERSON_NAME]" at bounding box center [521, 274] width 286 height 33
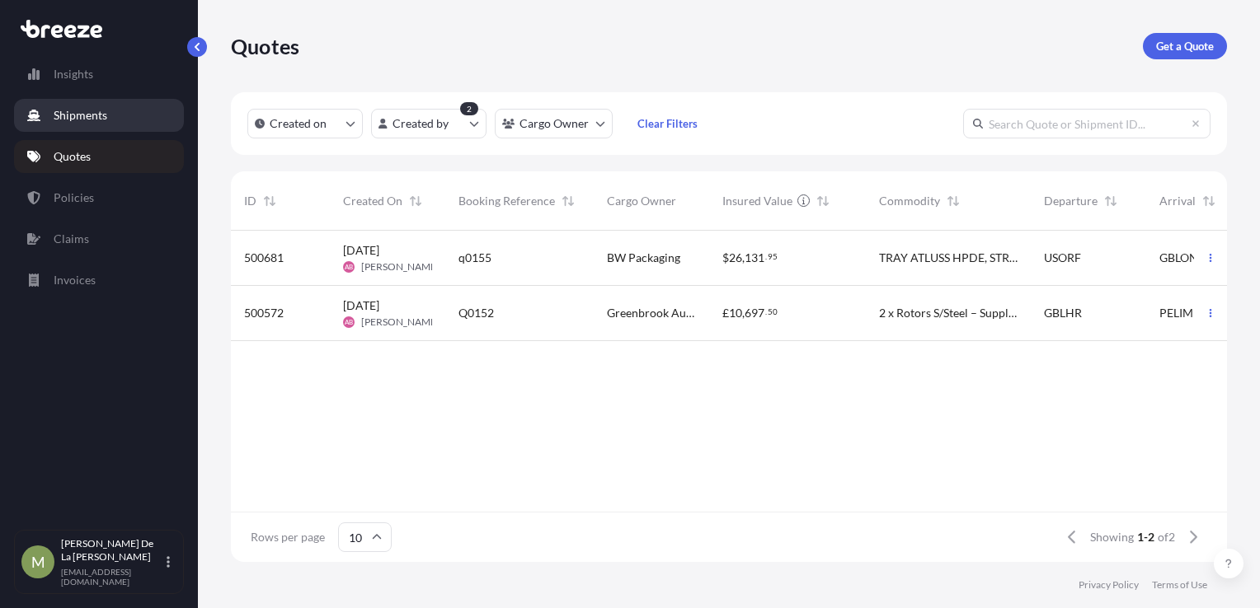
click at [76, 114] on p "Shipments" at bounding box center [81, 115] width 54 height 16
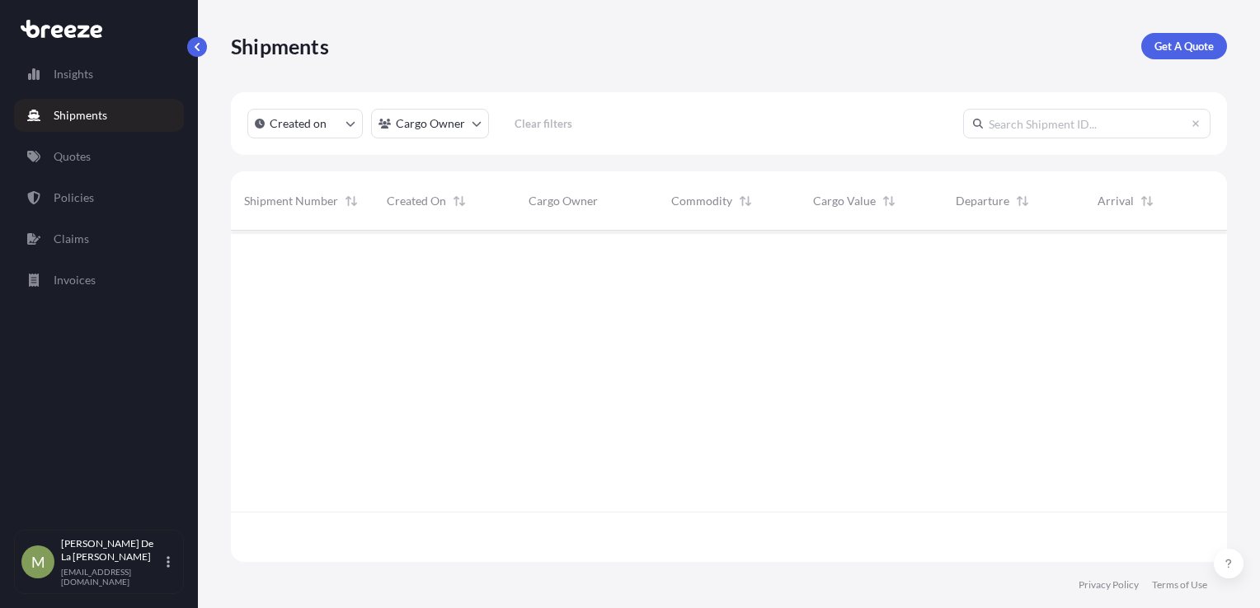
scroll to position [328, 983]
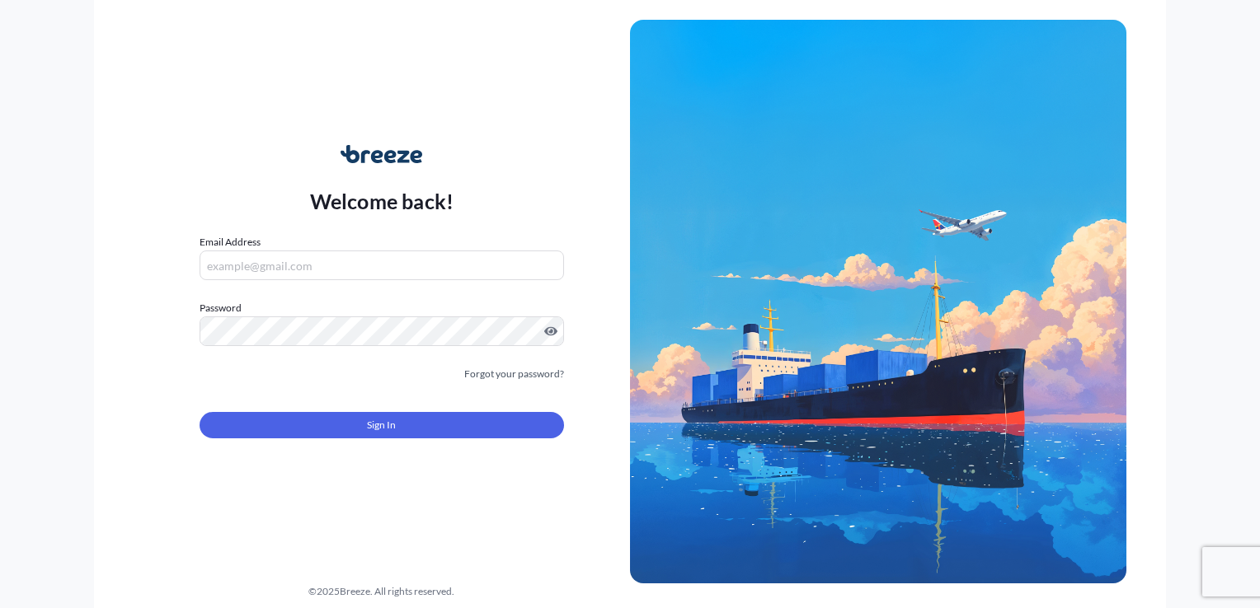
type input "[EMAIL_ADDRESS][DOMAIN_NAME]"
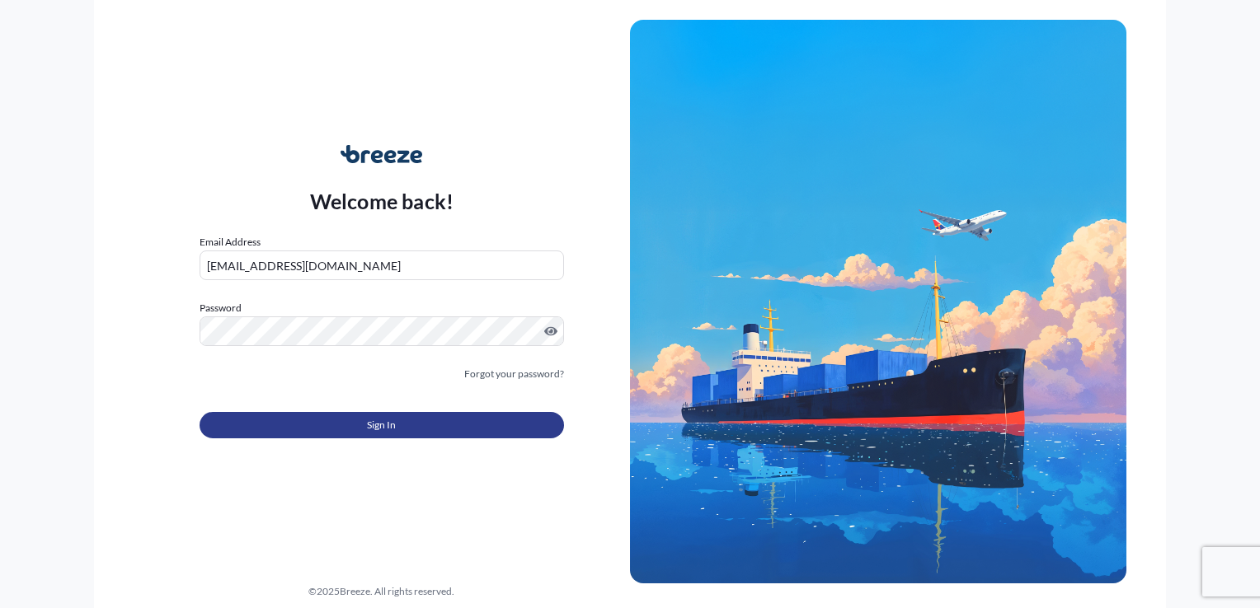
click at [365, 430] on button "Sign In" at bounding box center [381, 425] width 364 height 26
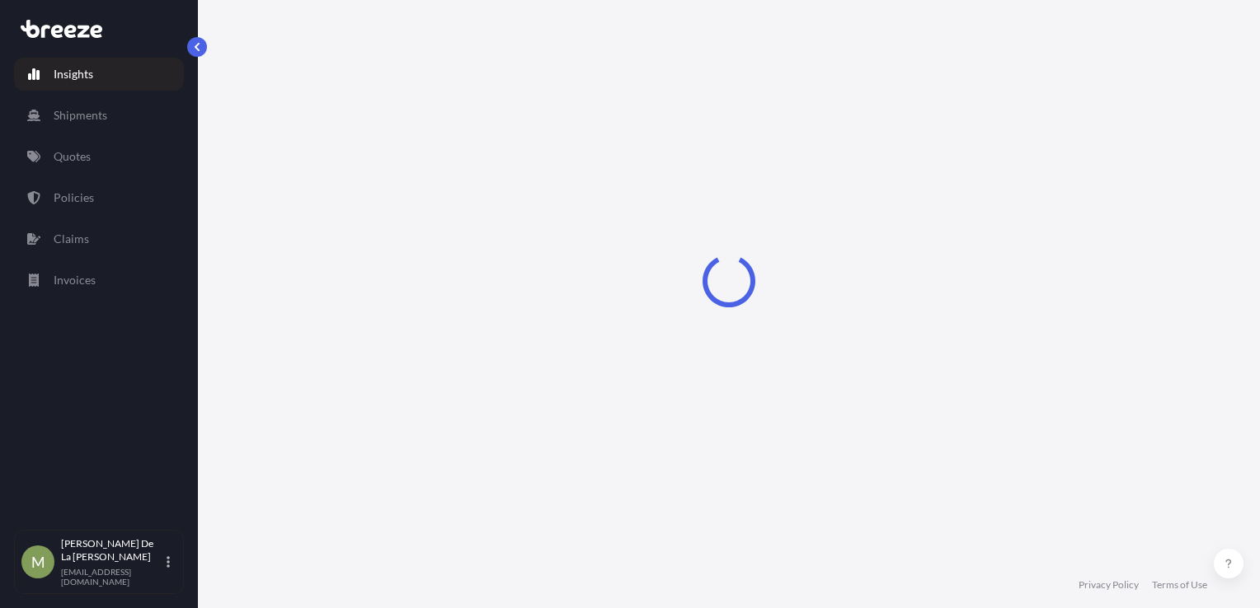
select select "2025"
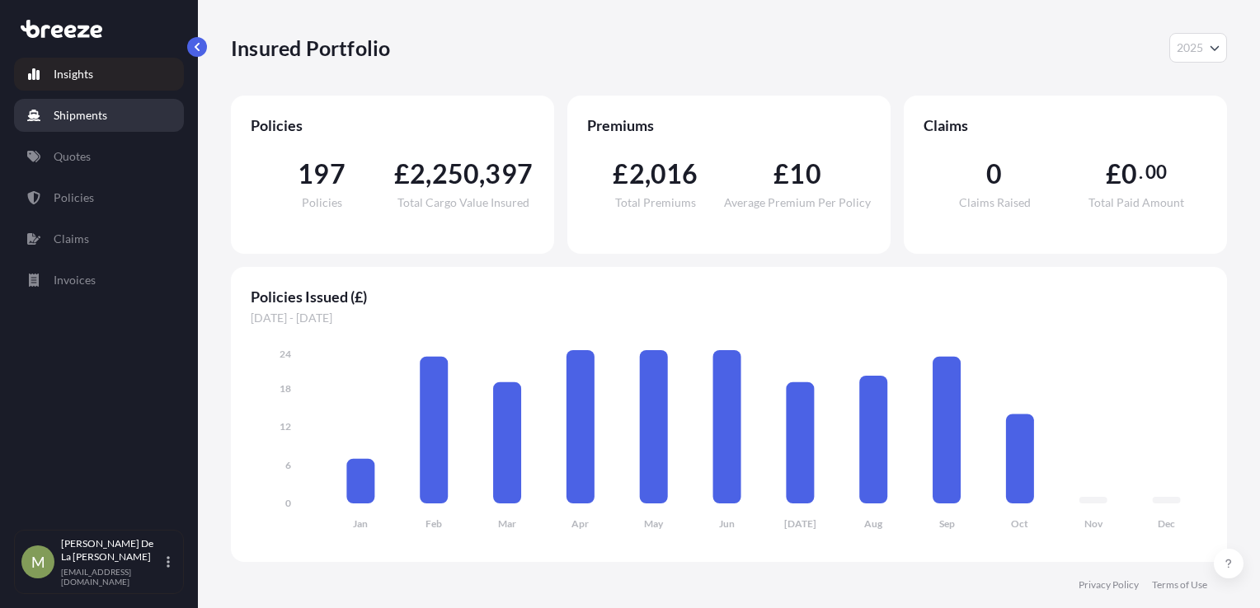
click at [110, 124] on link "Shipments" at bounding box center [99, 115] width 170 height 33
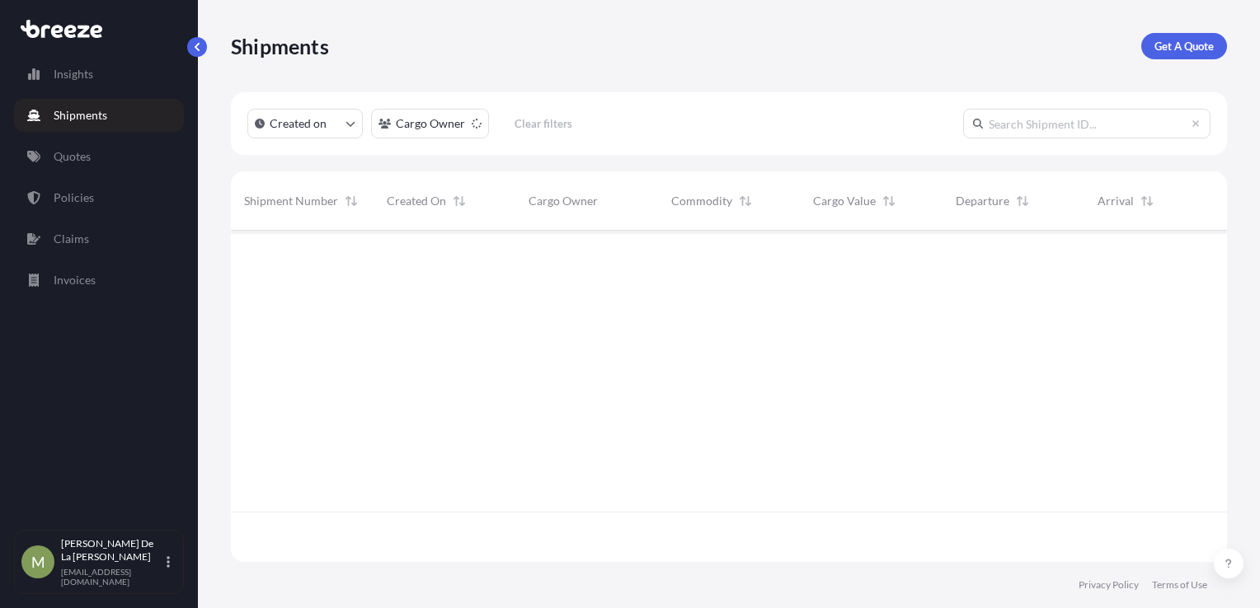
scroll to position [378, 983]
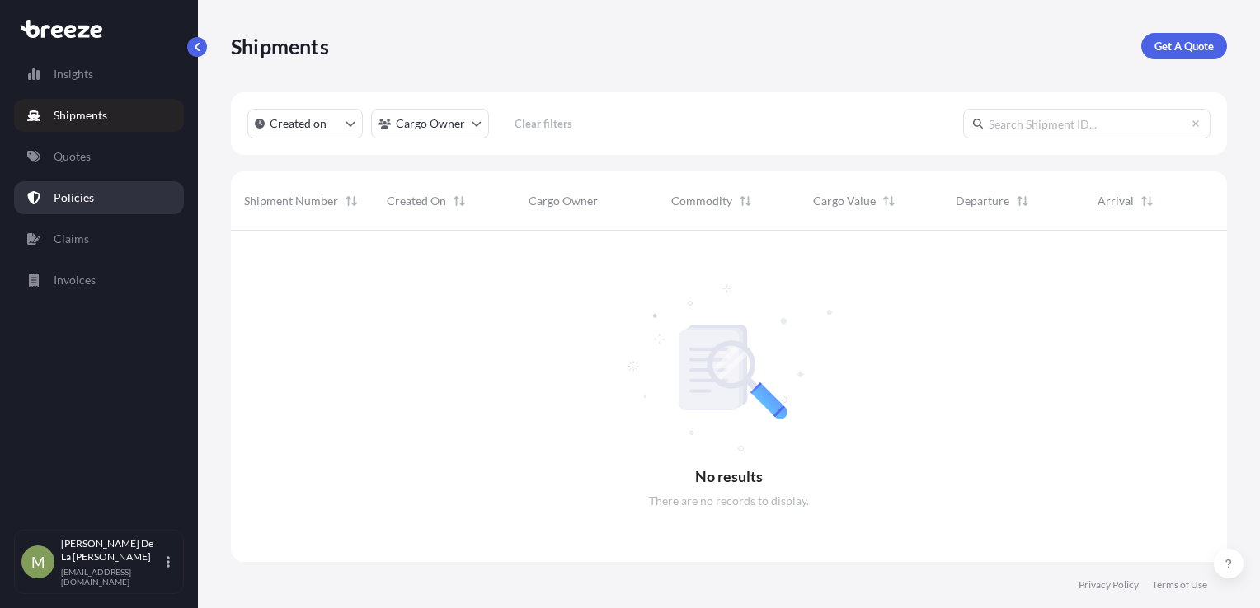
click at [108, 209] on link "Policies" at bounding box center [99, 197] width 170 height 33
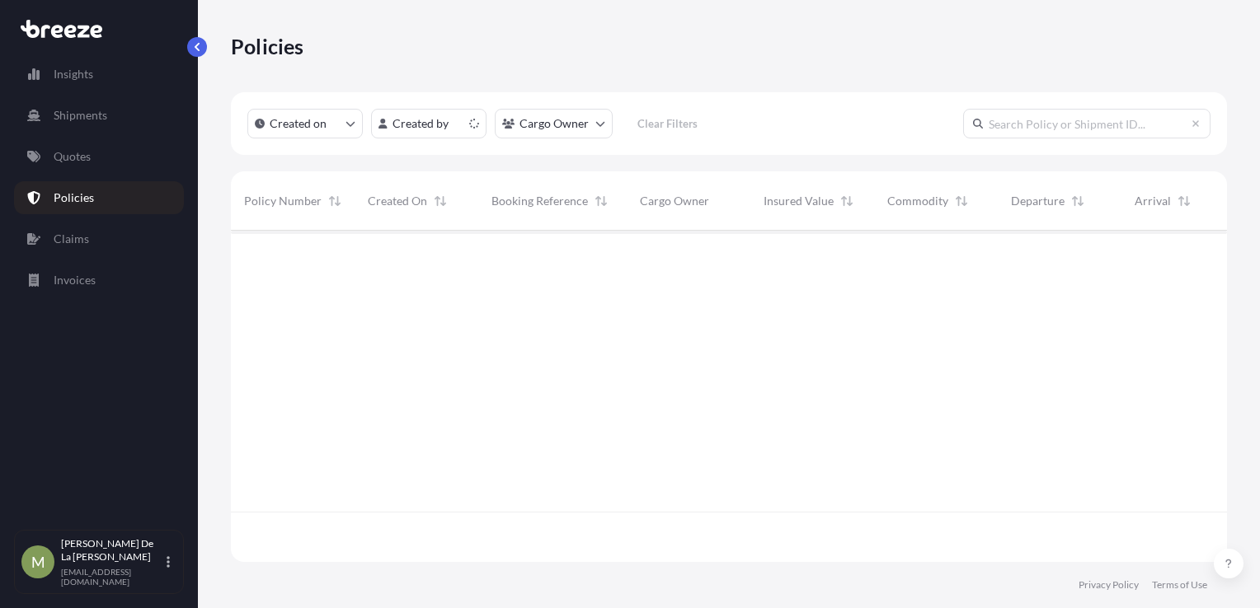
scroll to position [328, 983]
click at [415, 123] on html "Insights Shipments Quotes Policies Claims Invoices M [PERSON_NAME] De La Cruz […" at bounding box center [630, 304] width 1260 height 608
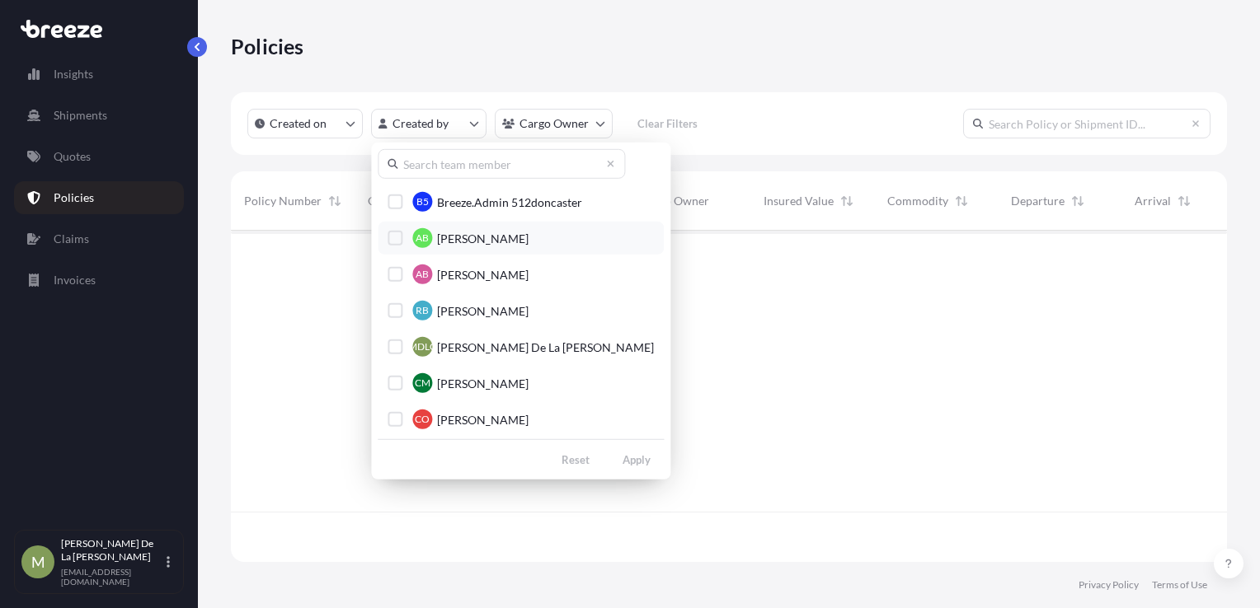
click at [429, 238] on div "AB" at bounding box center [422, 238] width 20 height 20
click at [442, 271] on span "[PERSON_NAME]" at bounding box center [482, 274] width 91 height 16
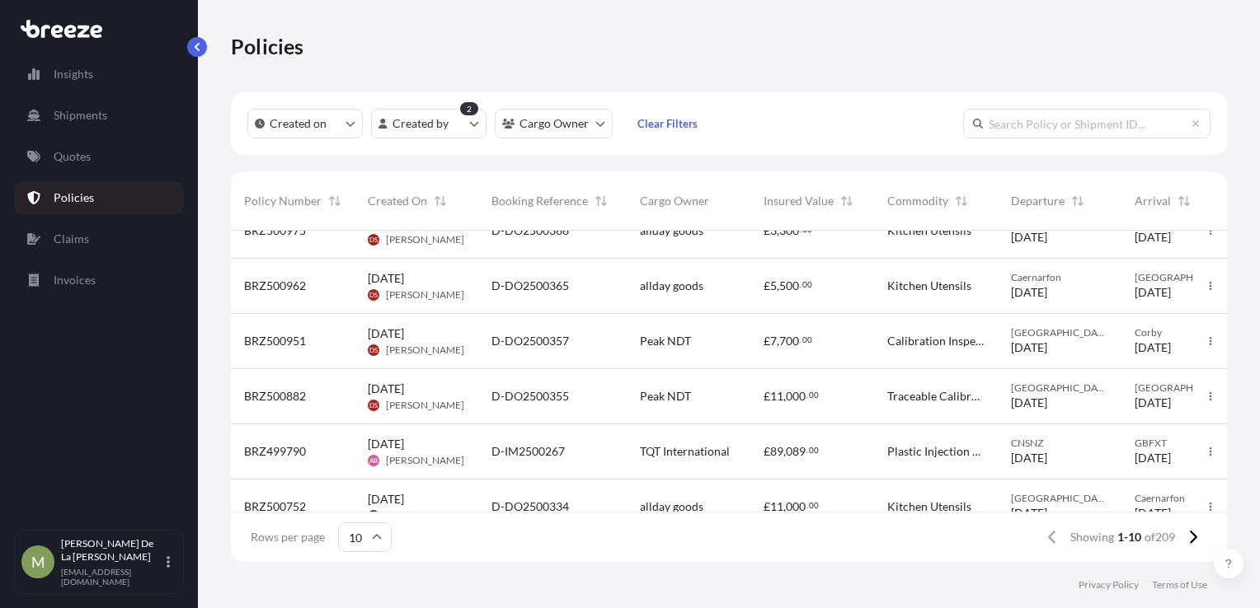
scroll to position [283, 0]
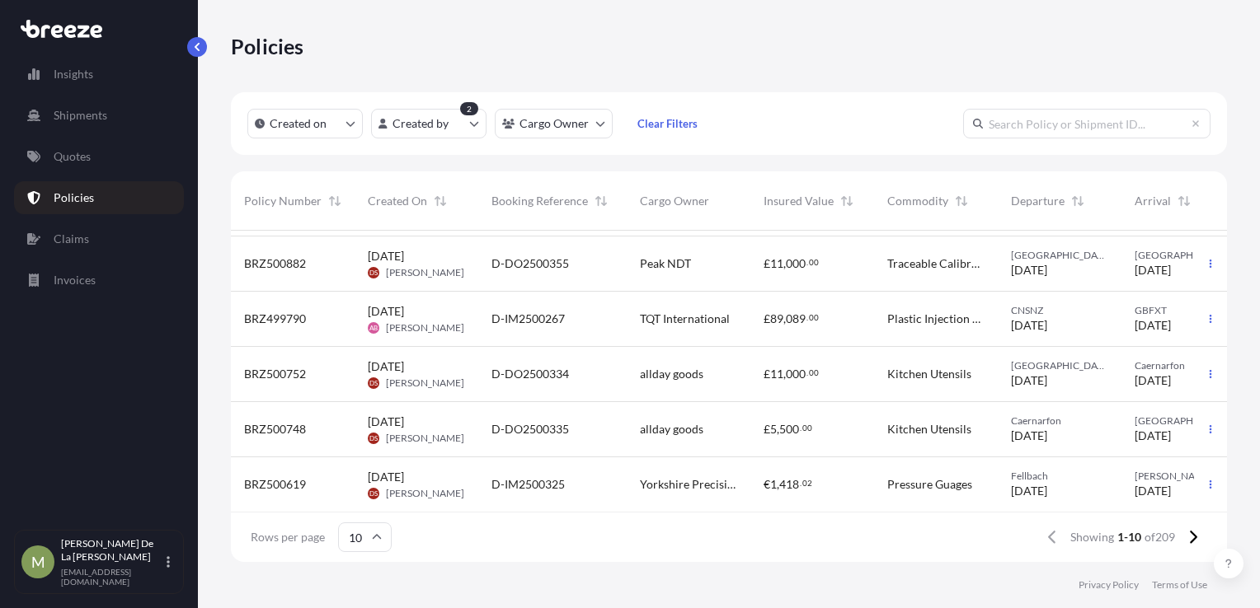
click at [425, 203] on span "Created On" at bounding box center [397, 201] width 59 height 16
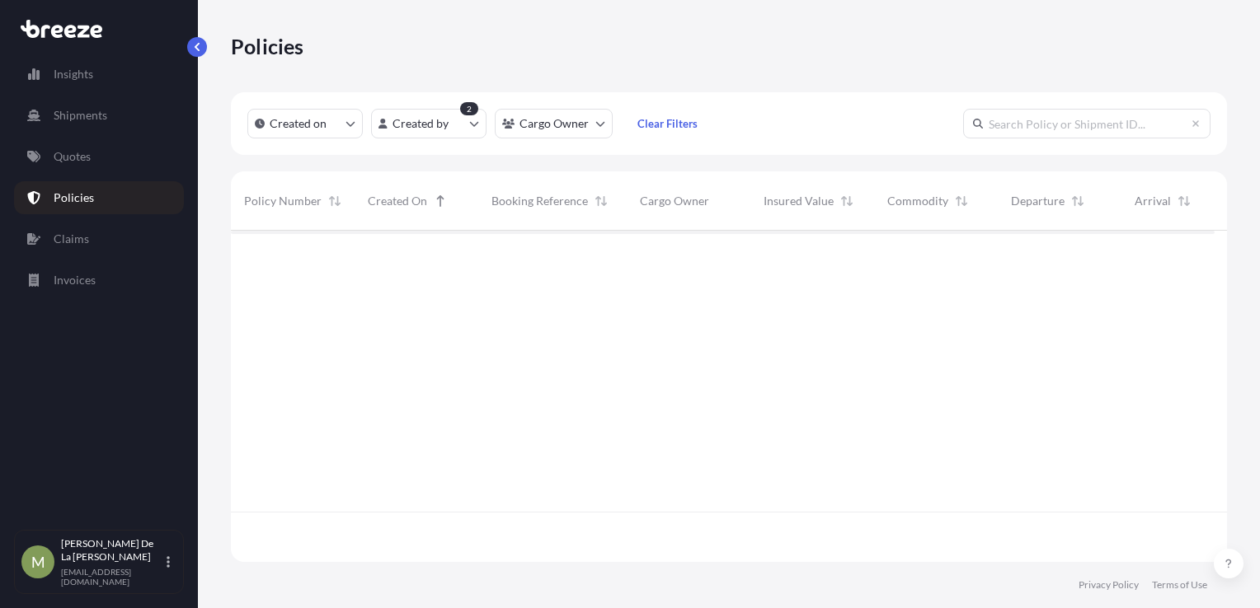
scroll to position [0, 0]
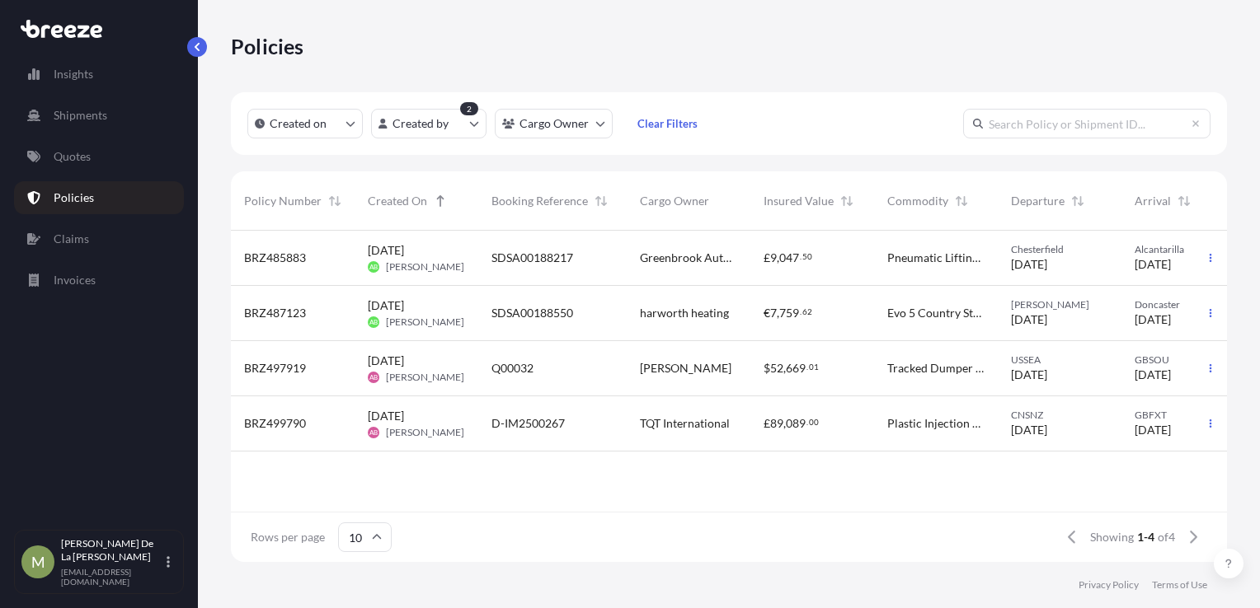
click at [425, 194] on span "Created On" at bounding box center [397, 201] width 59 height 16
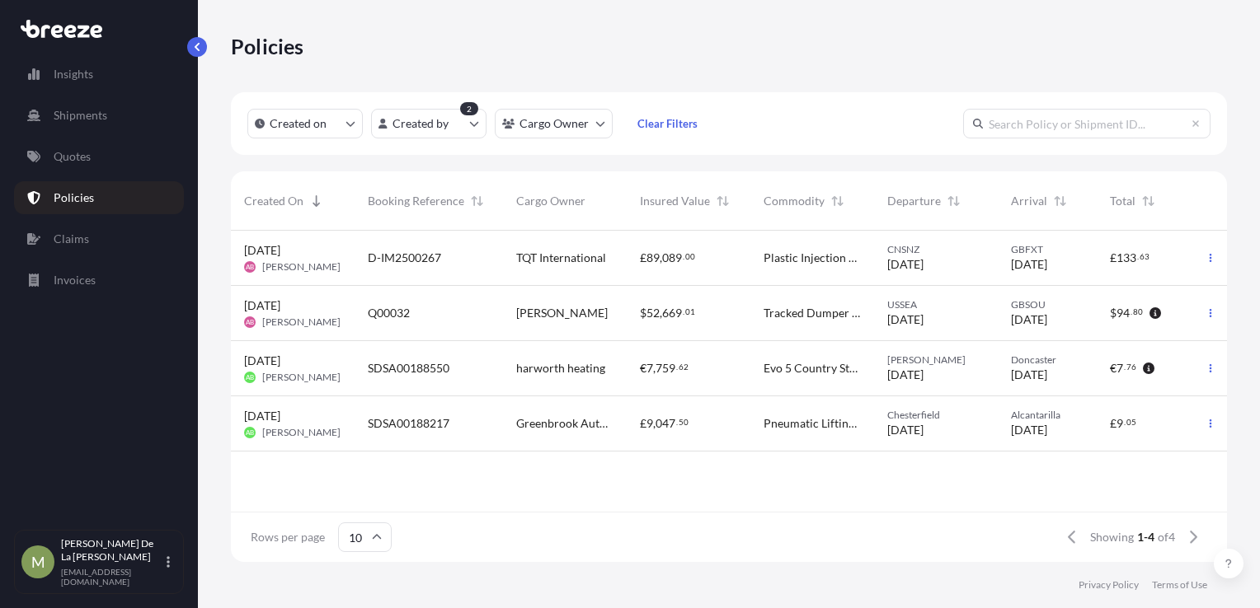
scroll to position [0, 125]
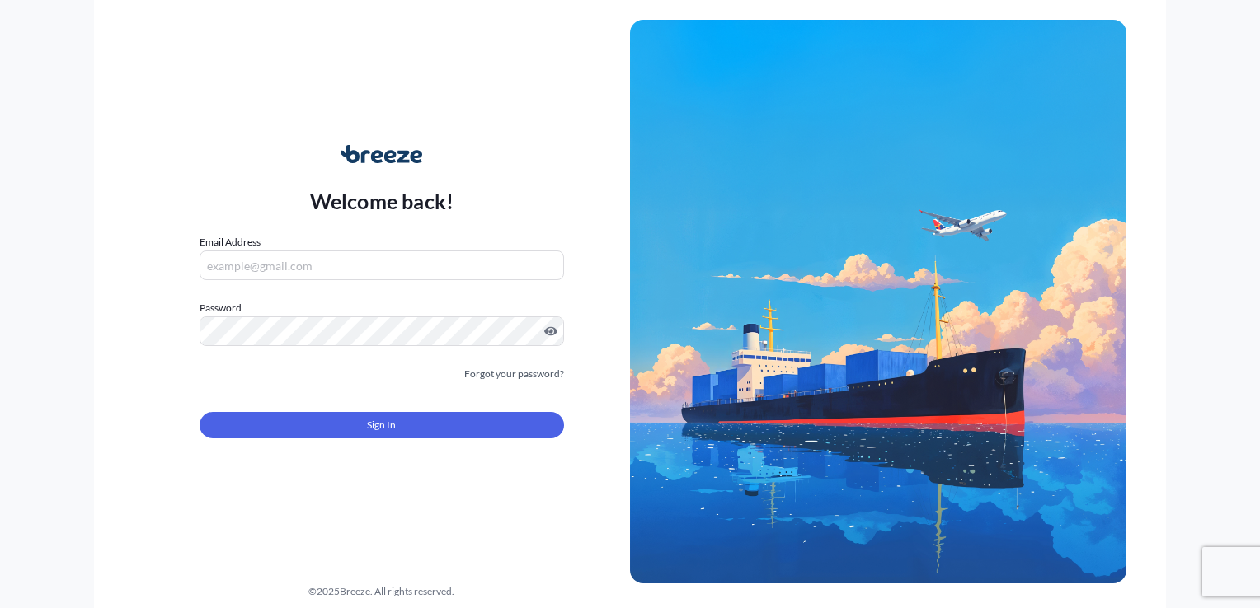
type input "[EMAIL_ADDRESS][DOMAIN_NAME]"
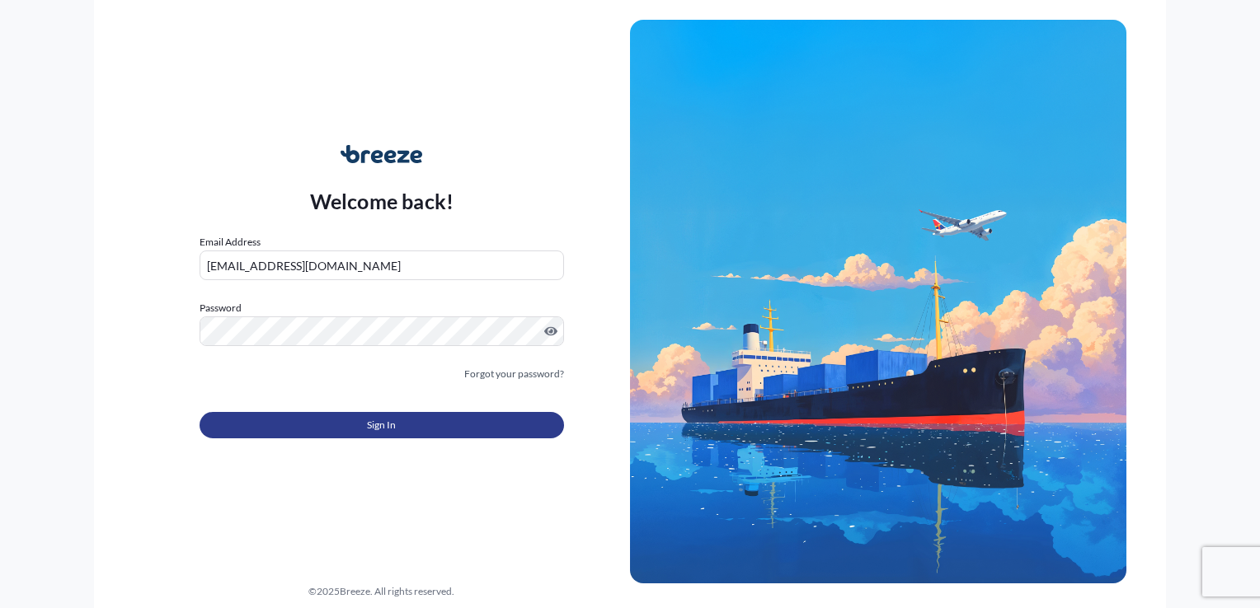
click at [360, 427] on button "Sign In" at bounding box center [381, 425] width 364 height 26
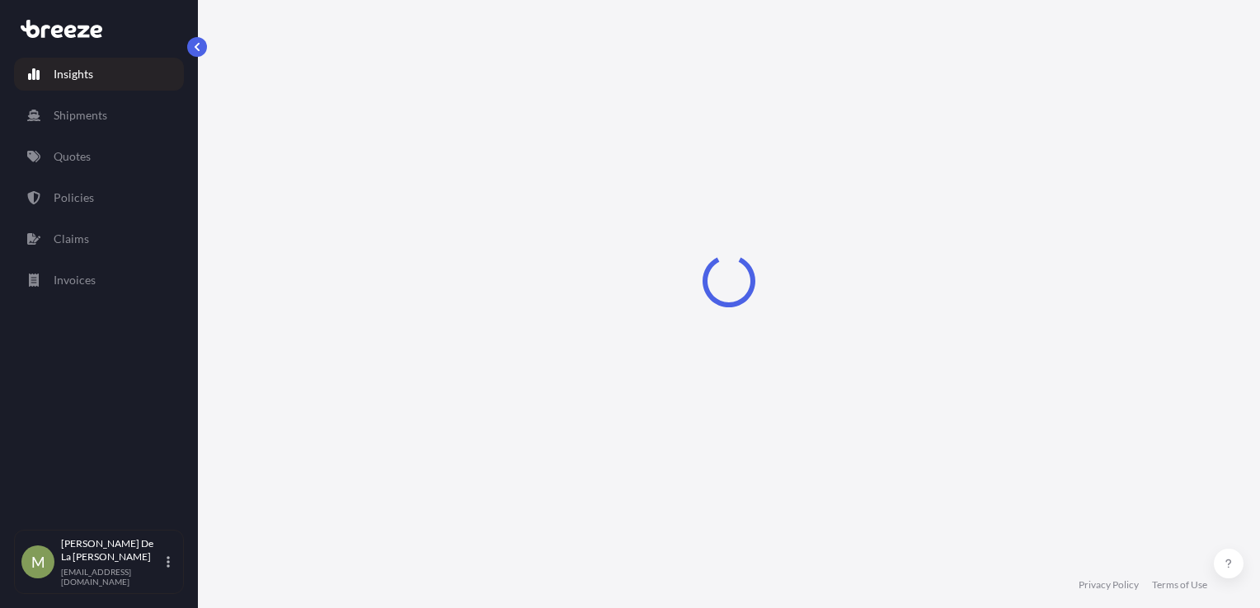
select select "2025"
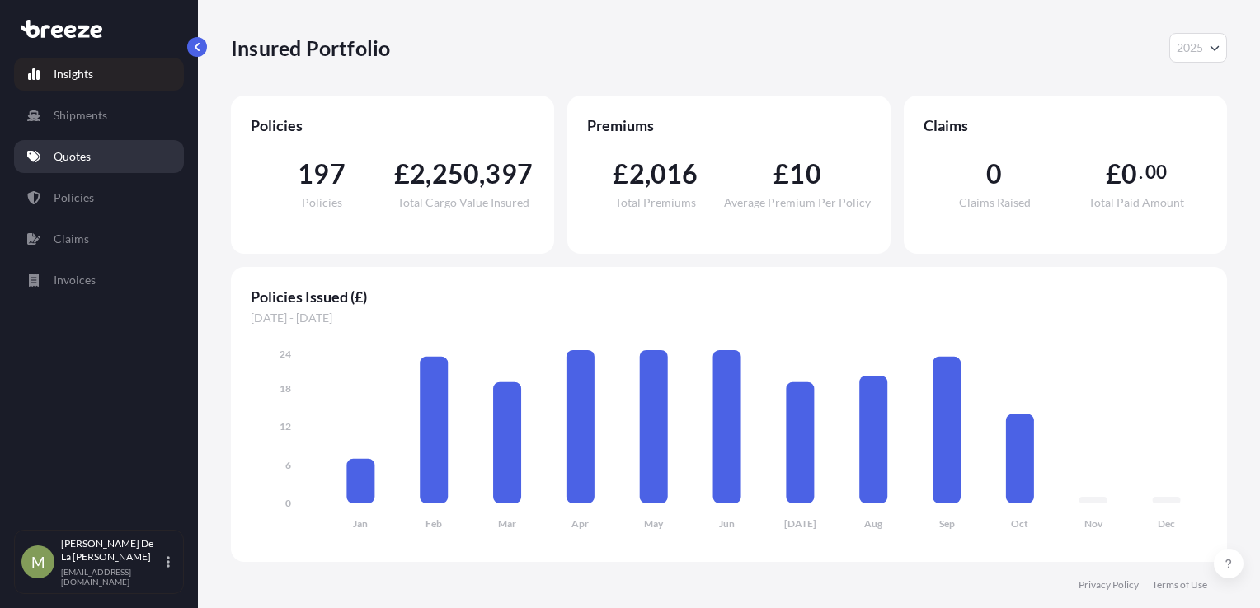
click at [75, 156] on p "Quotes" at bounding box center [72, 156] width 37 height 16
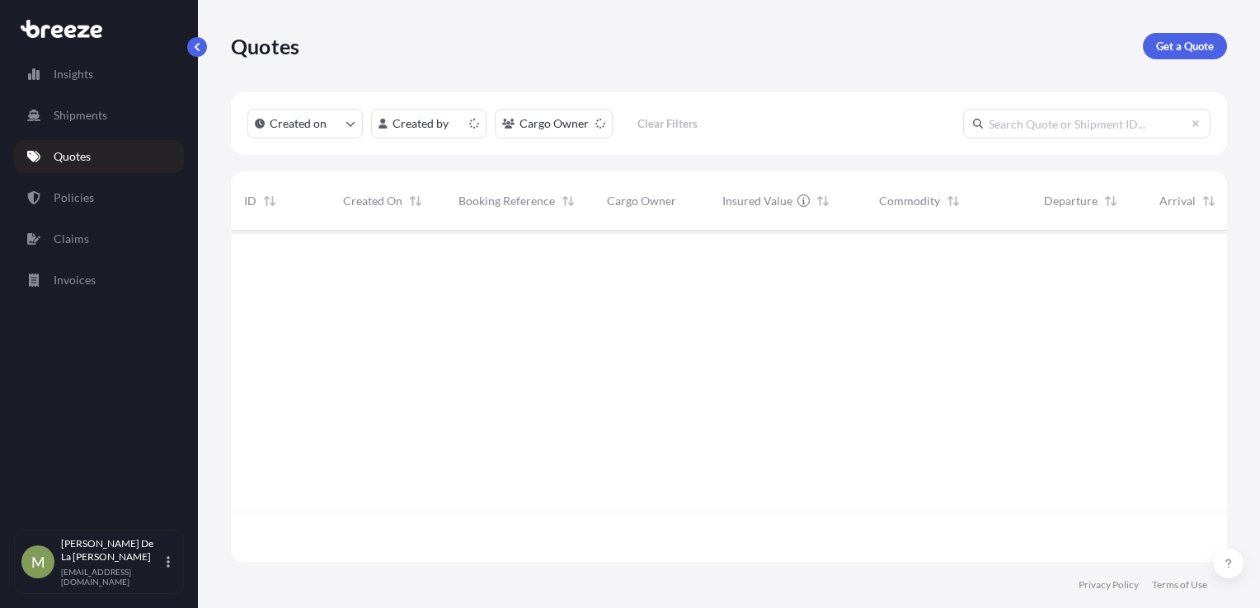
scroll to position [328, 983]
click at [1196, 52] on p "Get a Quote" at bounding box center [1185, 46] width 58 height 16
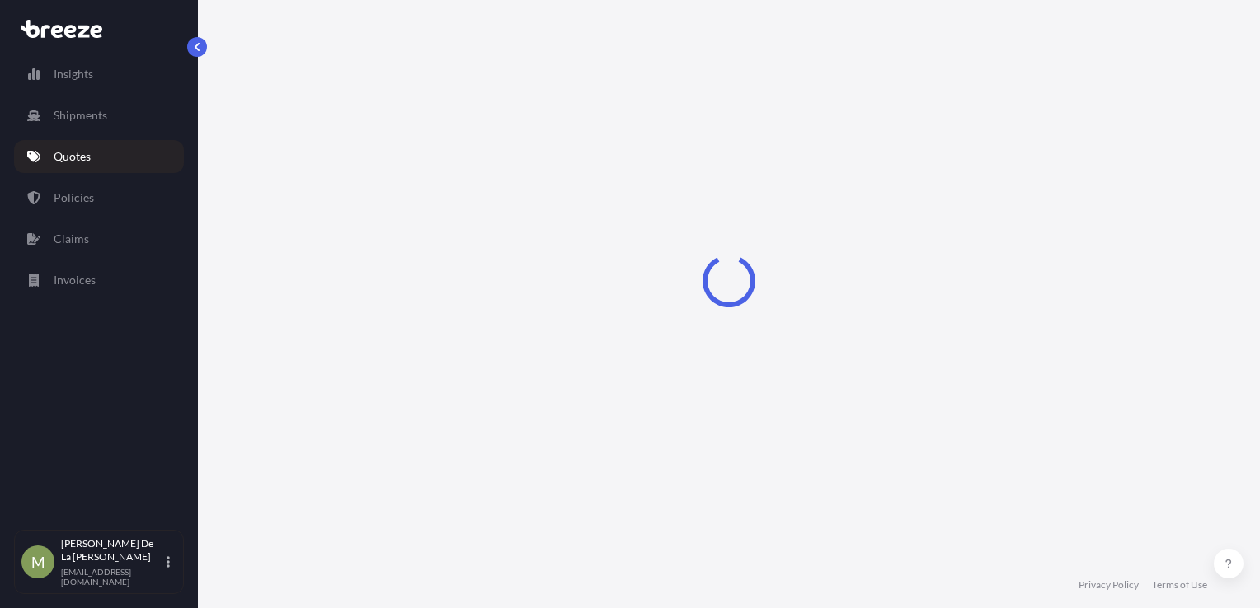
select select "Sea"
select select "1"
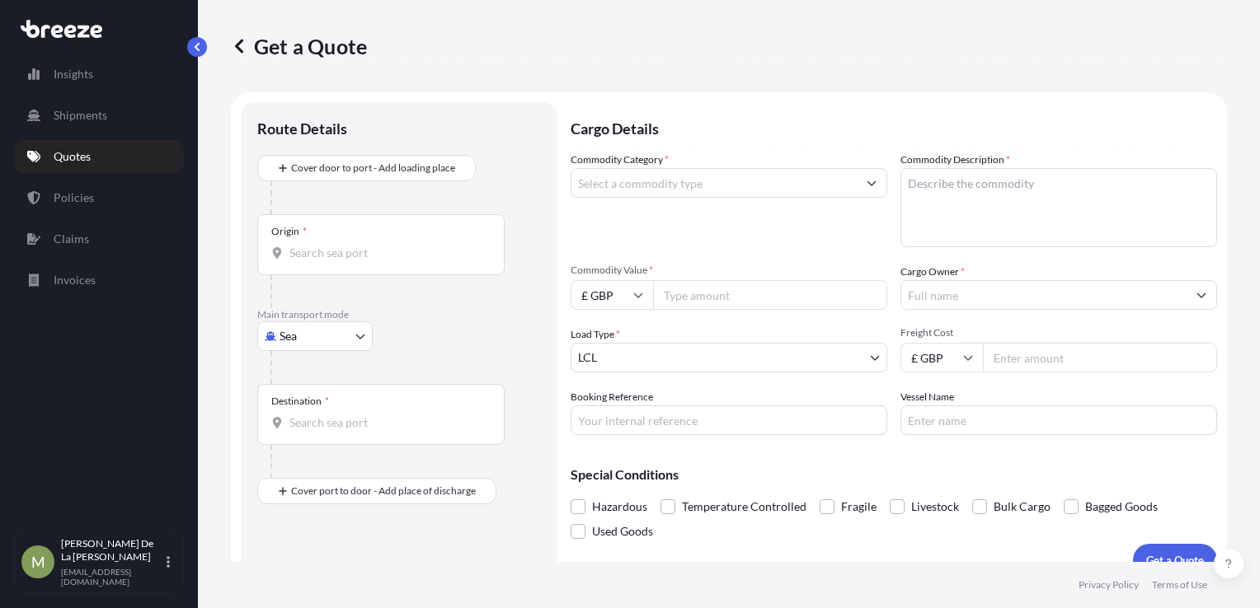
scroll to position [24, 0]
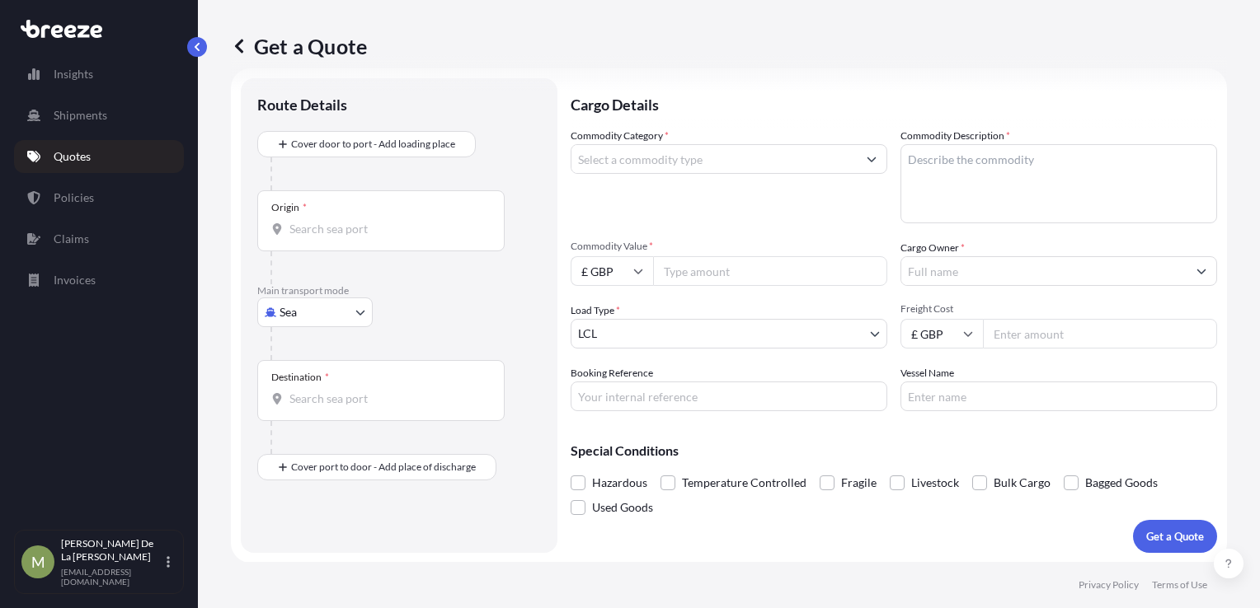
click at [666, 162] on input "Commodity Category *" at bounding box center [713, 159] width 285 height 30
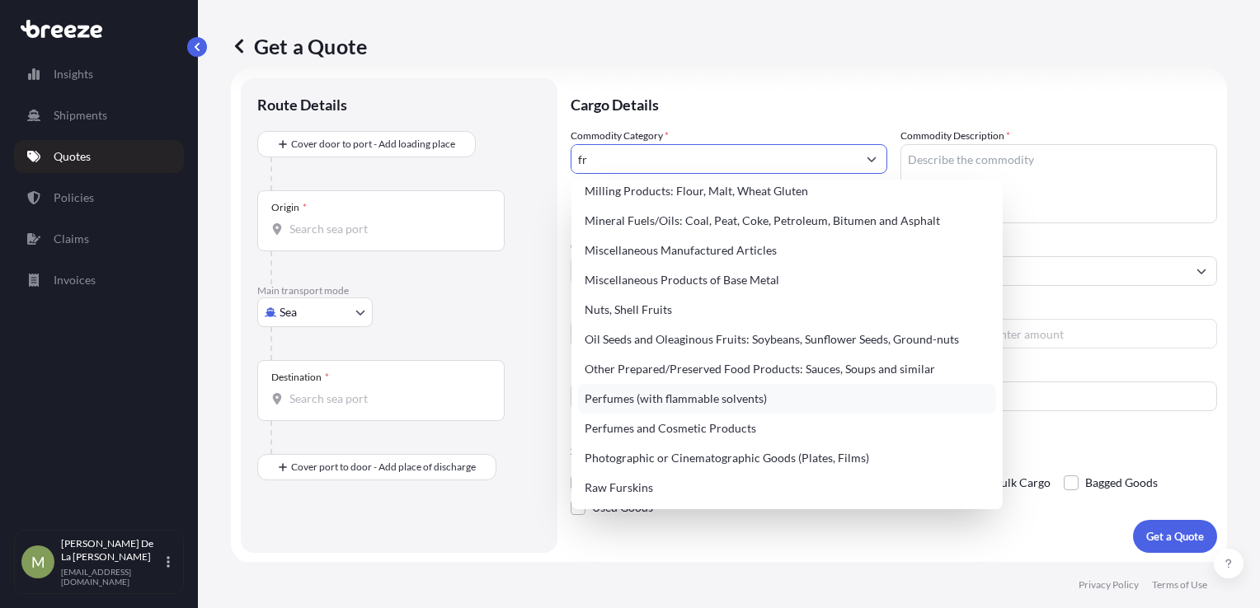
scroll to position [0, 0]
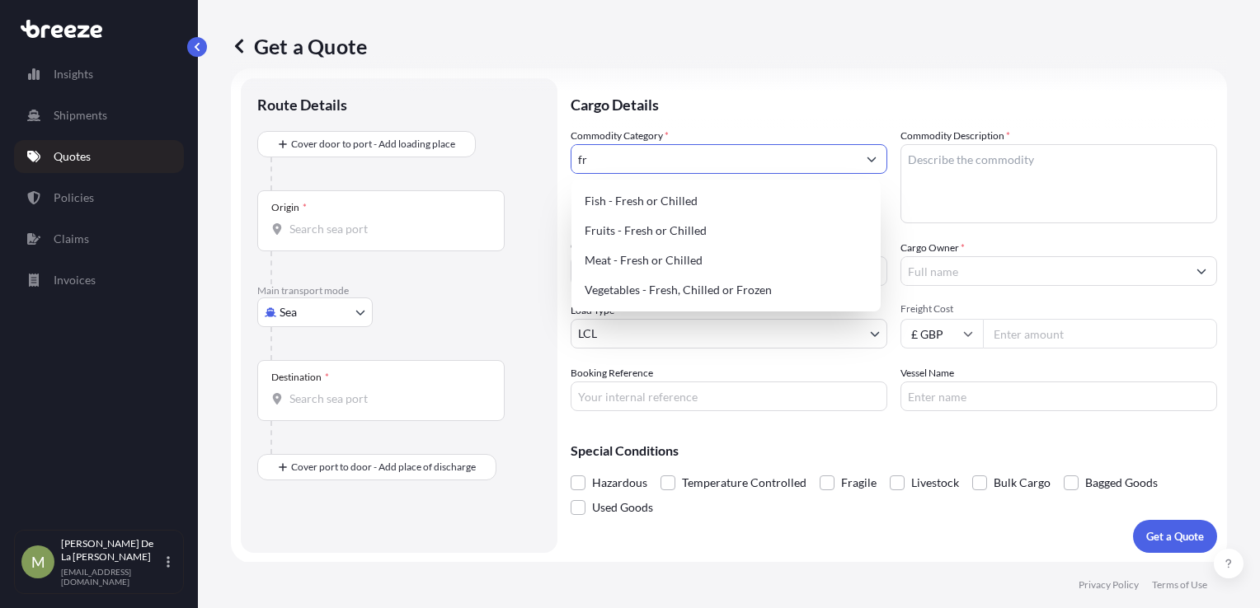
type input "f"
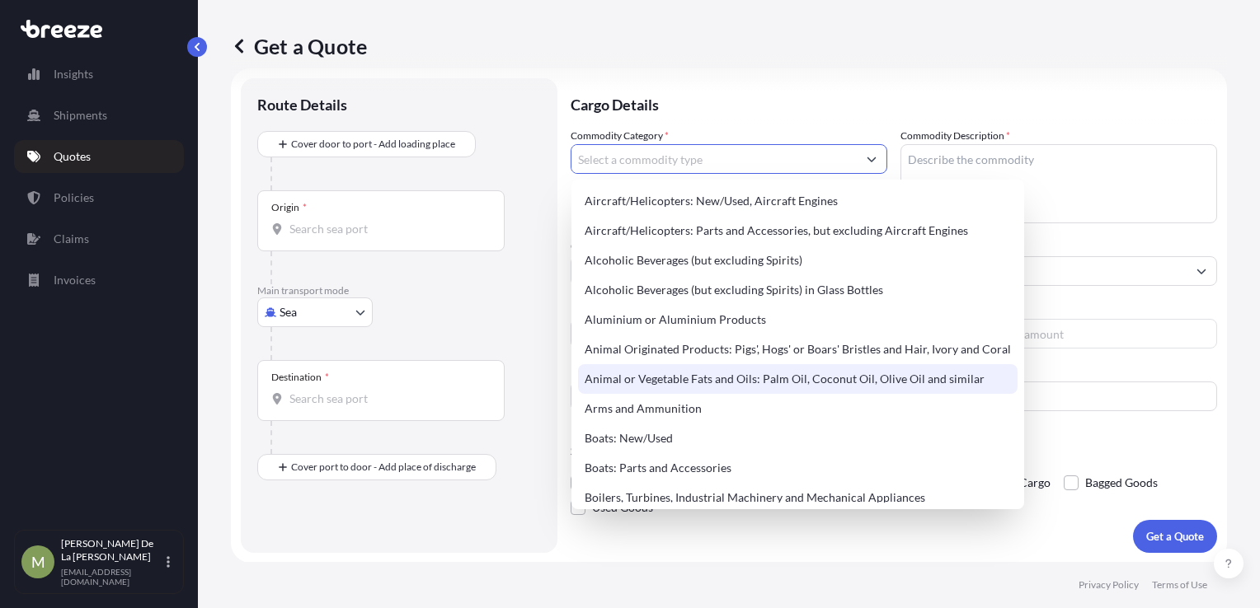
click at [739, 58] on div "Get a Quote" at bounding box center [729, 46] width 996 height 26
